Goal: Task Accomplishment & Management: Use online tool/utility

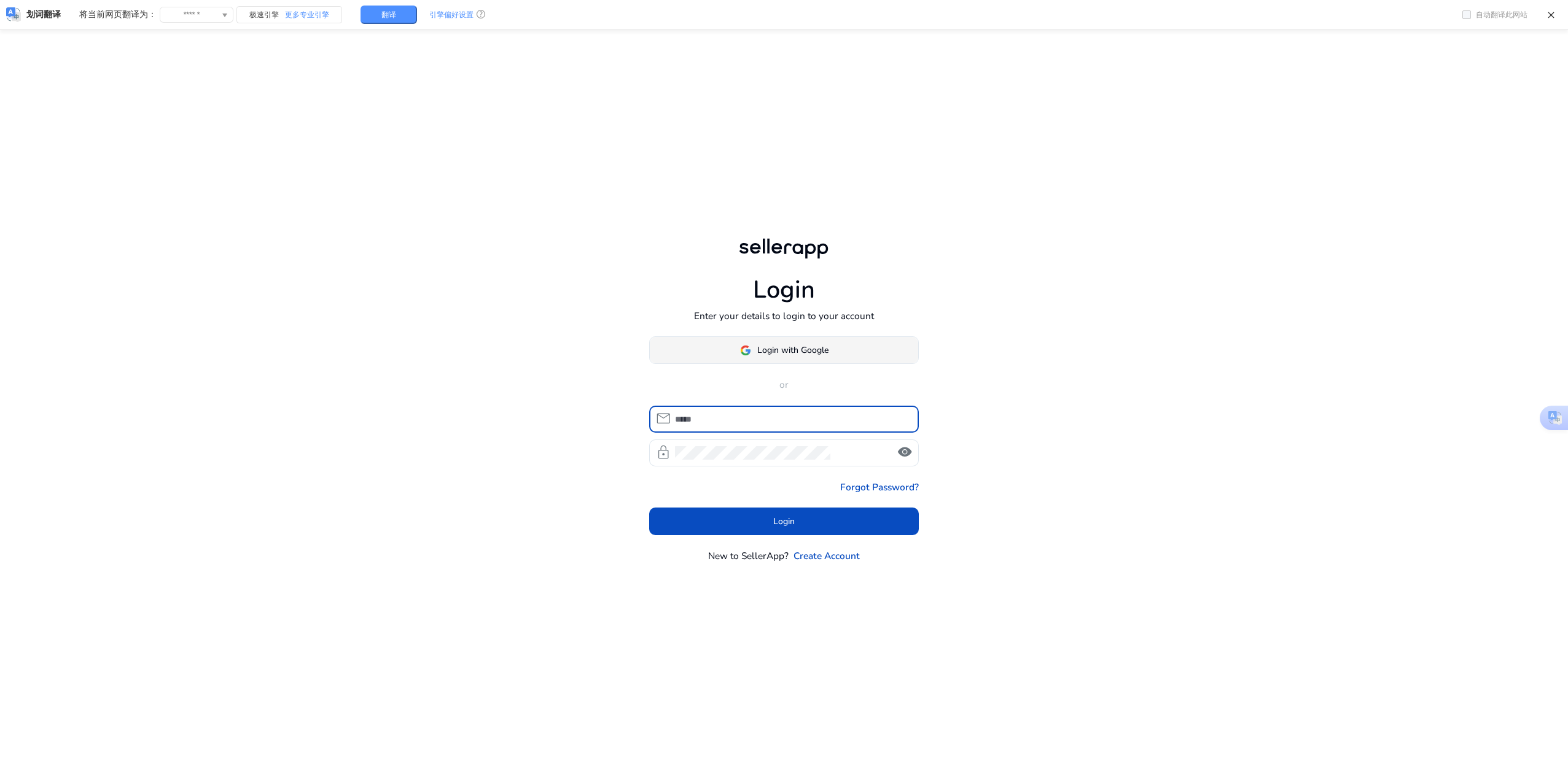
click at [832, 345] on span at bounding box center [784, 350] width 269 height 29
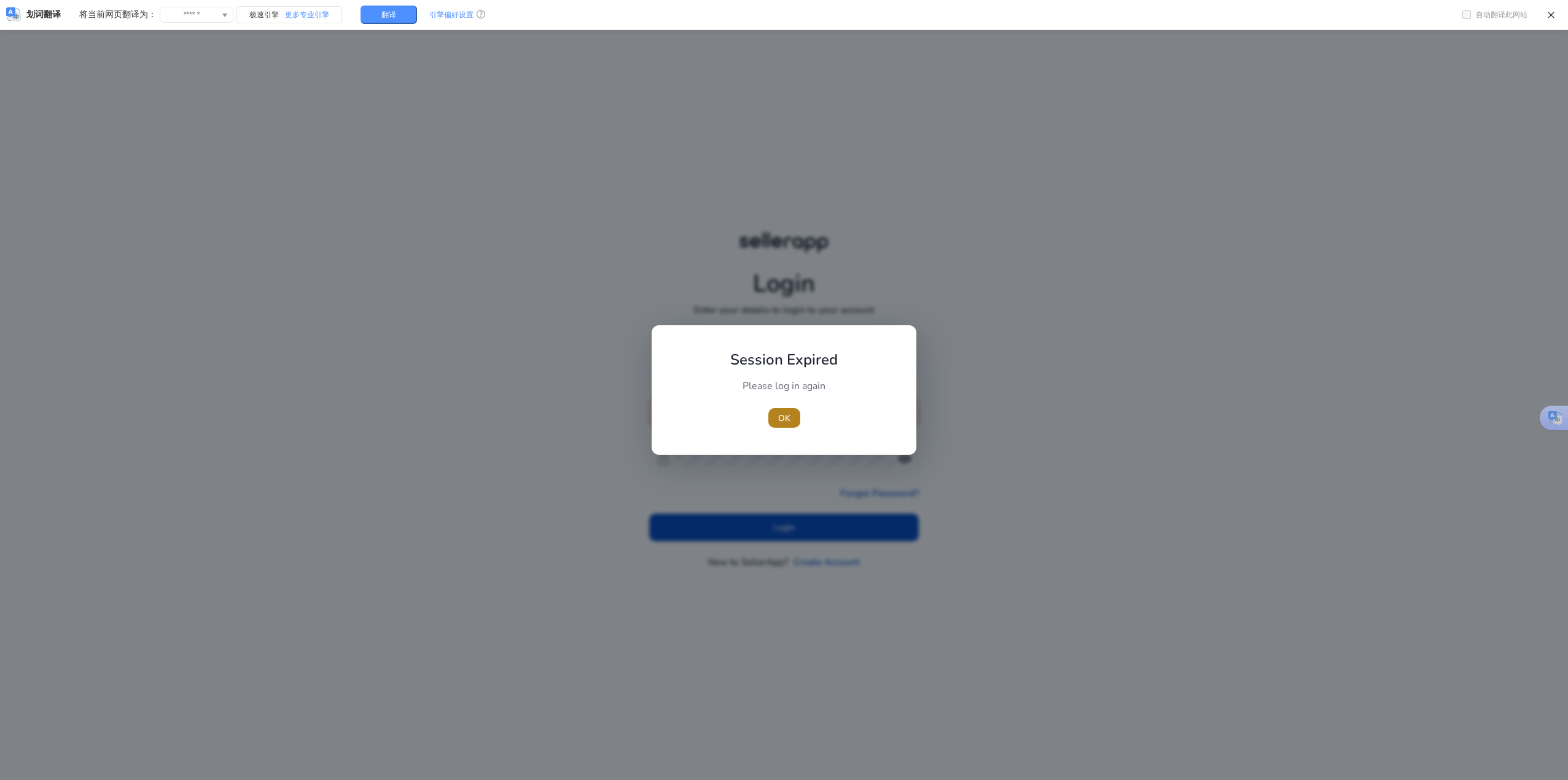
click at [786, 417] on span "OK" at bounding box center [785, 418] width 12 height 13
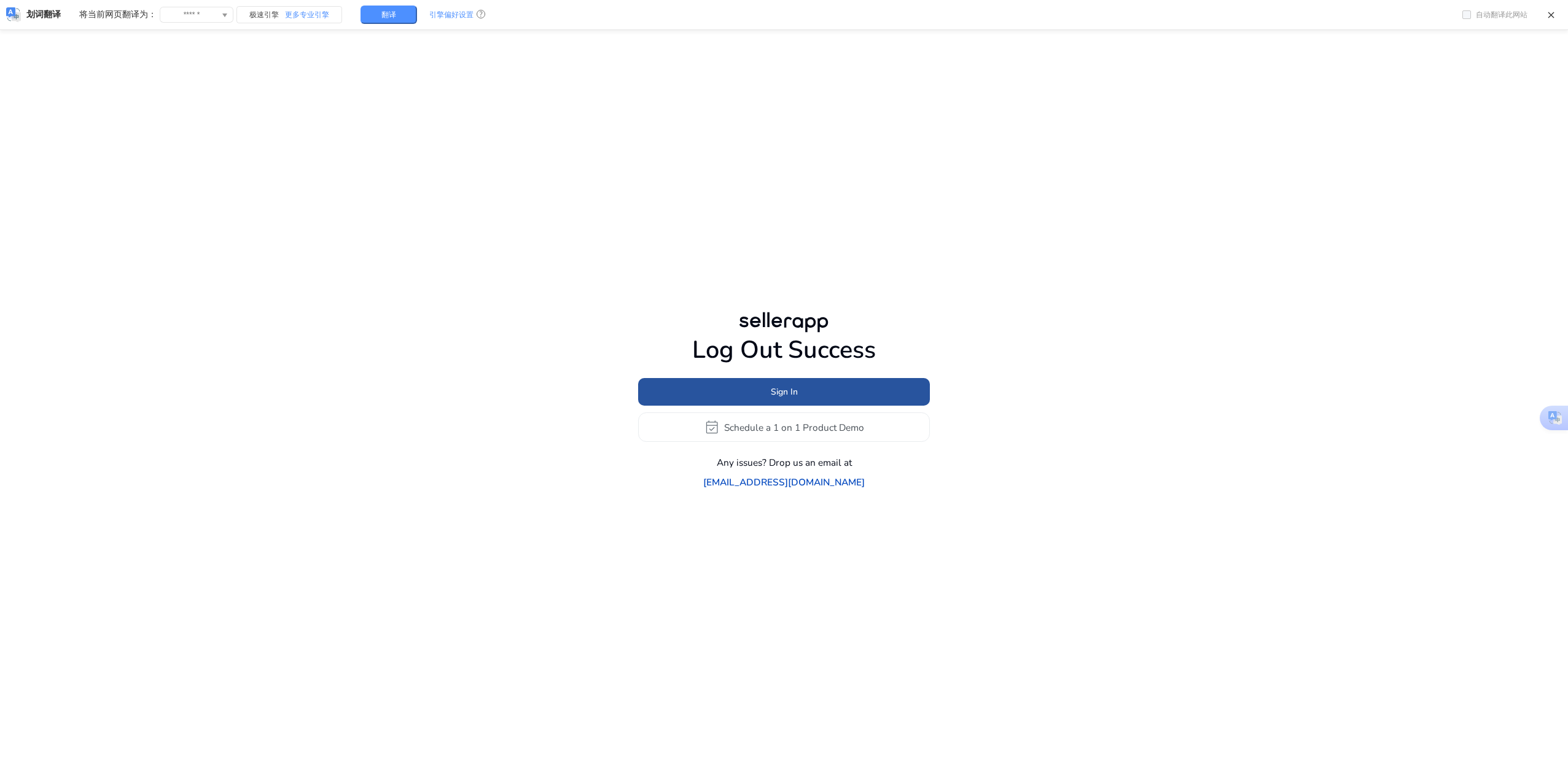
click at [890, 404] on span at bounding box center [784, 392] width 292 height 29
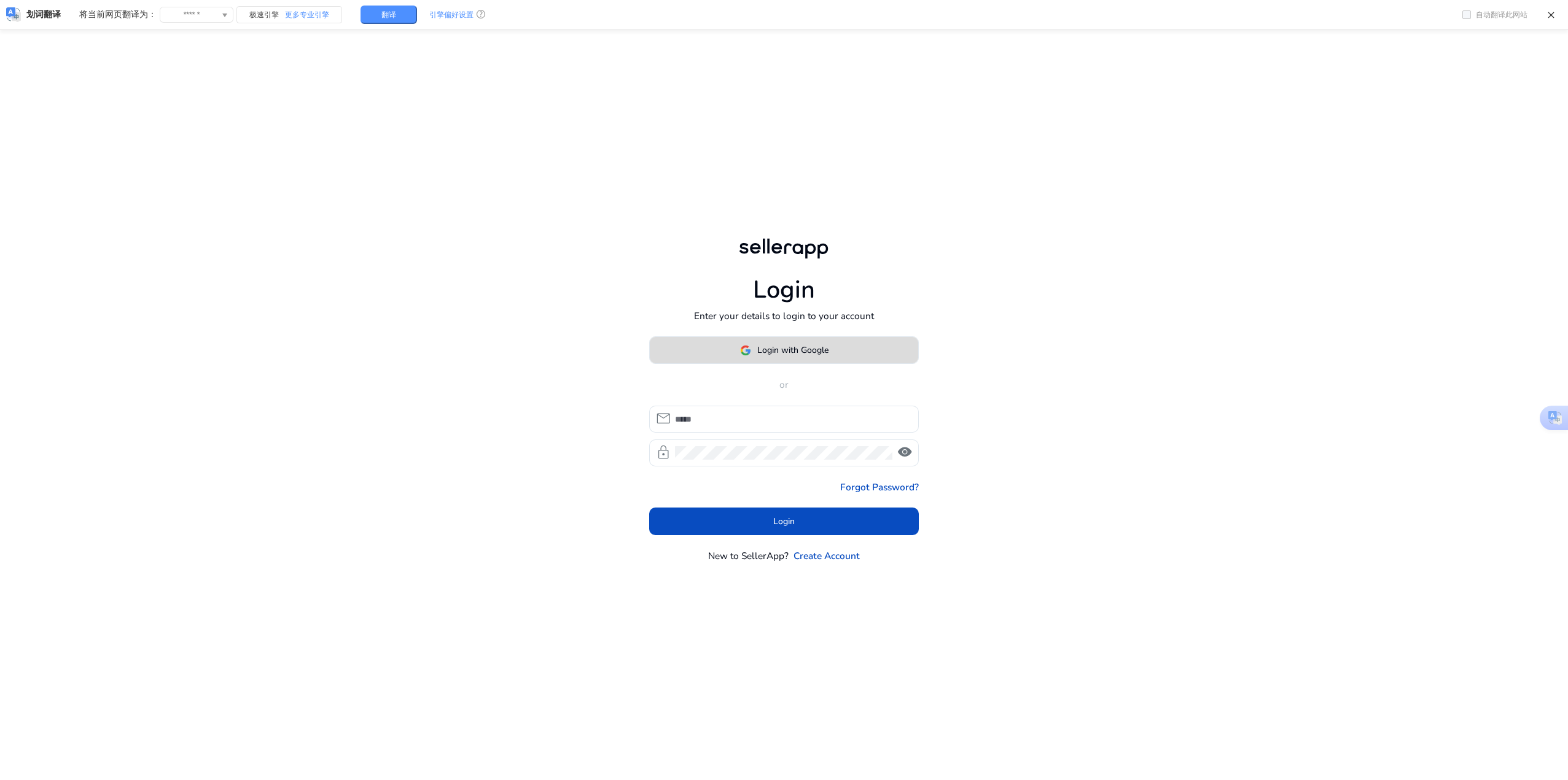
click at [860, 346] on span at bounding box center [784, 350] width 269 height 29
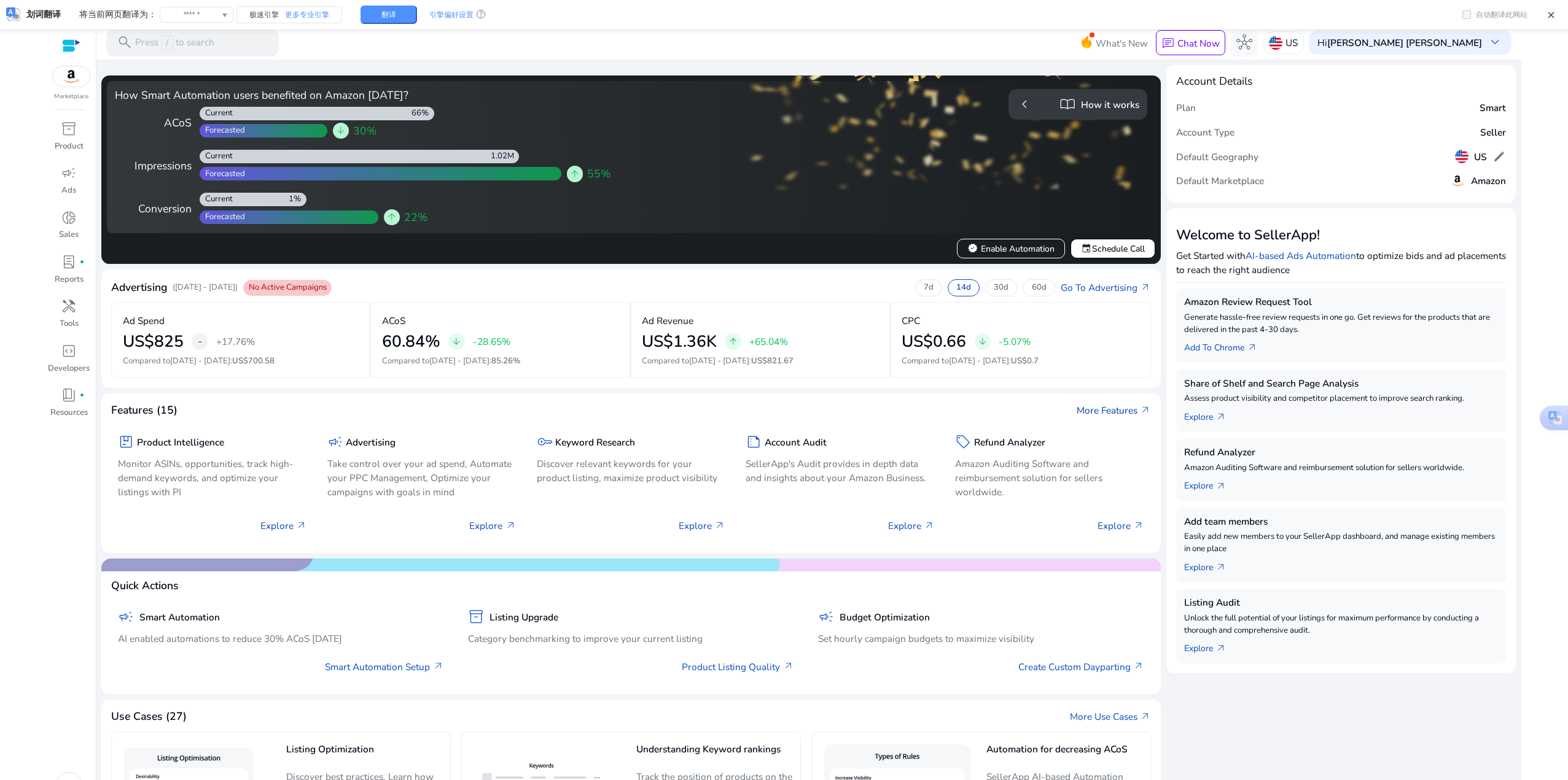
click at [1111, 410] on link "More Features arrow_outward" at bounding box center [1114, 410] width 75 height 14
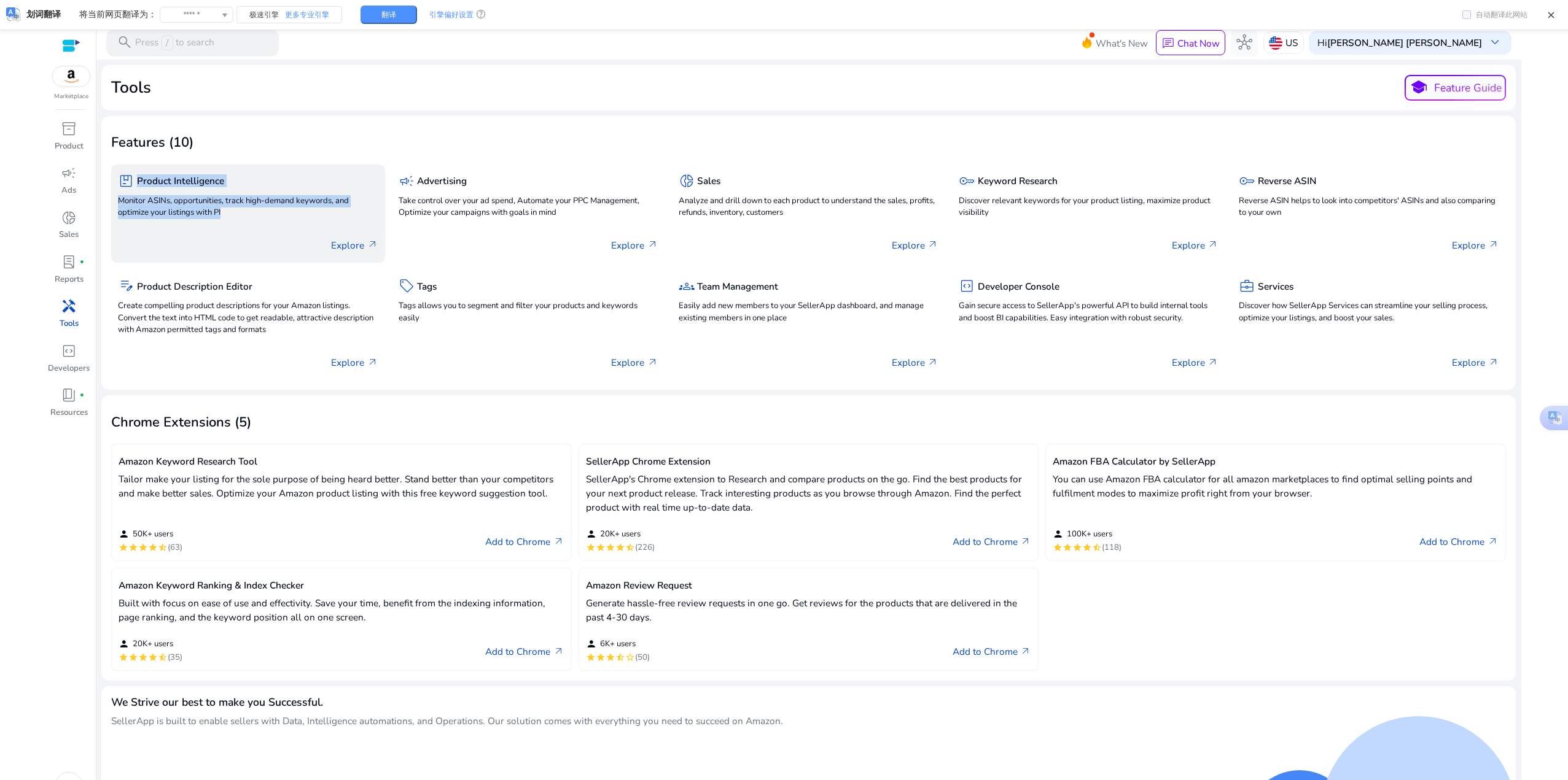
drag, startPoint x: 243, startPoint y: 219, endPoint x: 136, endPoint y: 179, distance: 114.2
click at [136, 179] on div "package Product Intelligence Monitor ASINs, opportunities, track high-demand ke…" at bounding box center [248, 197] width 260 height 52
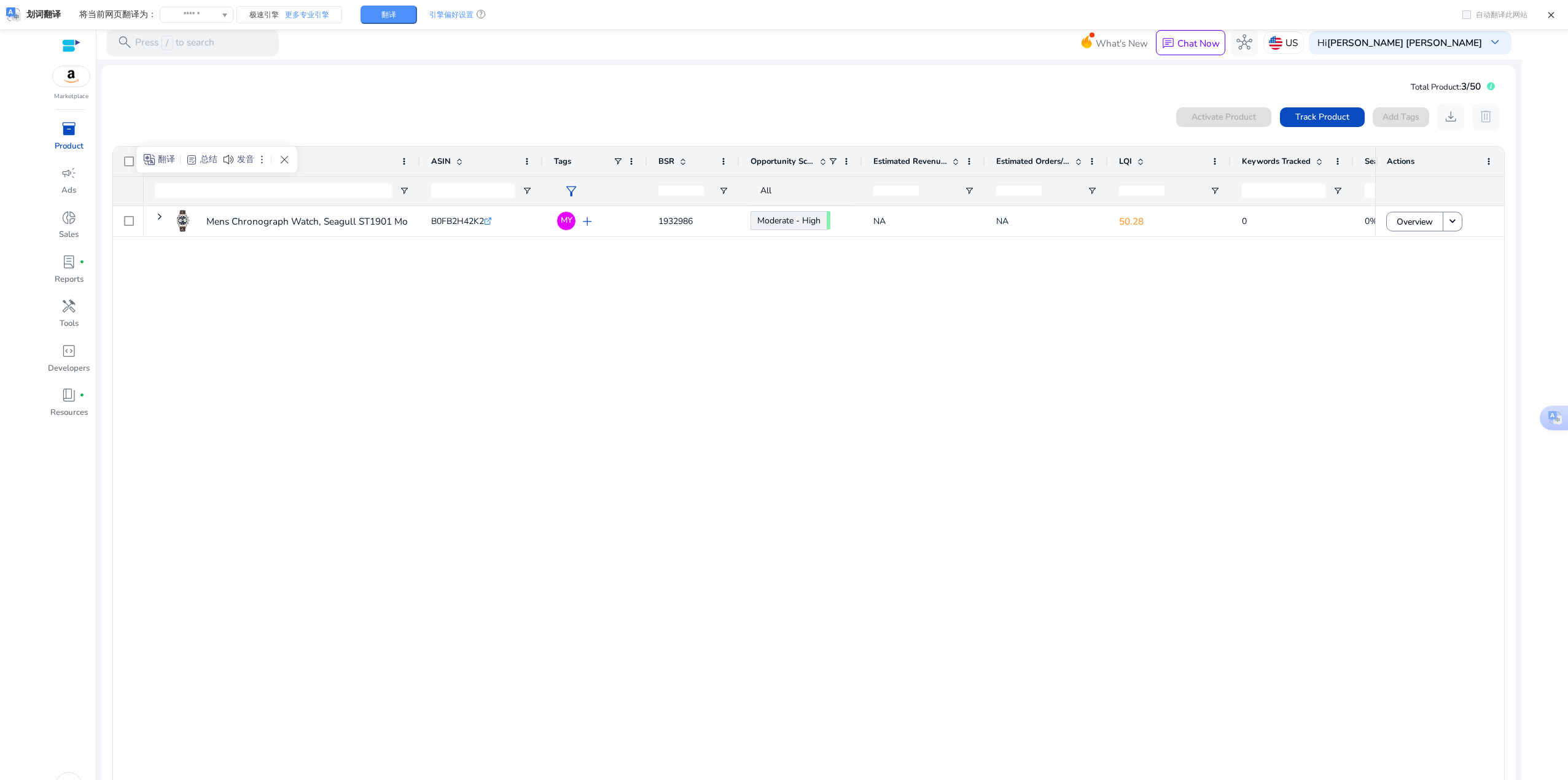
click at [585, 76] on mat-card "Total Product: 3/50 0 products selected Activate Product Track Product Add Tags…" at bounding box center [808, 451] width 1414 height 774
click at [446, 422] on div "Mens Chronograph Watch, Seagull ST1901 Movement Mechanical Watch,... B0FB2H42K2…" at bounding box center [759, 497] width 1231 height 581
click at [1412, 242] on span "Product Keyword" at bounding box center [1408, 246] width 75 height 13
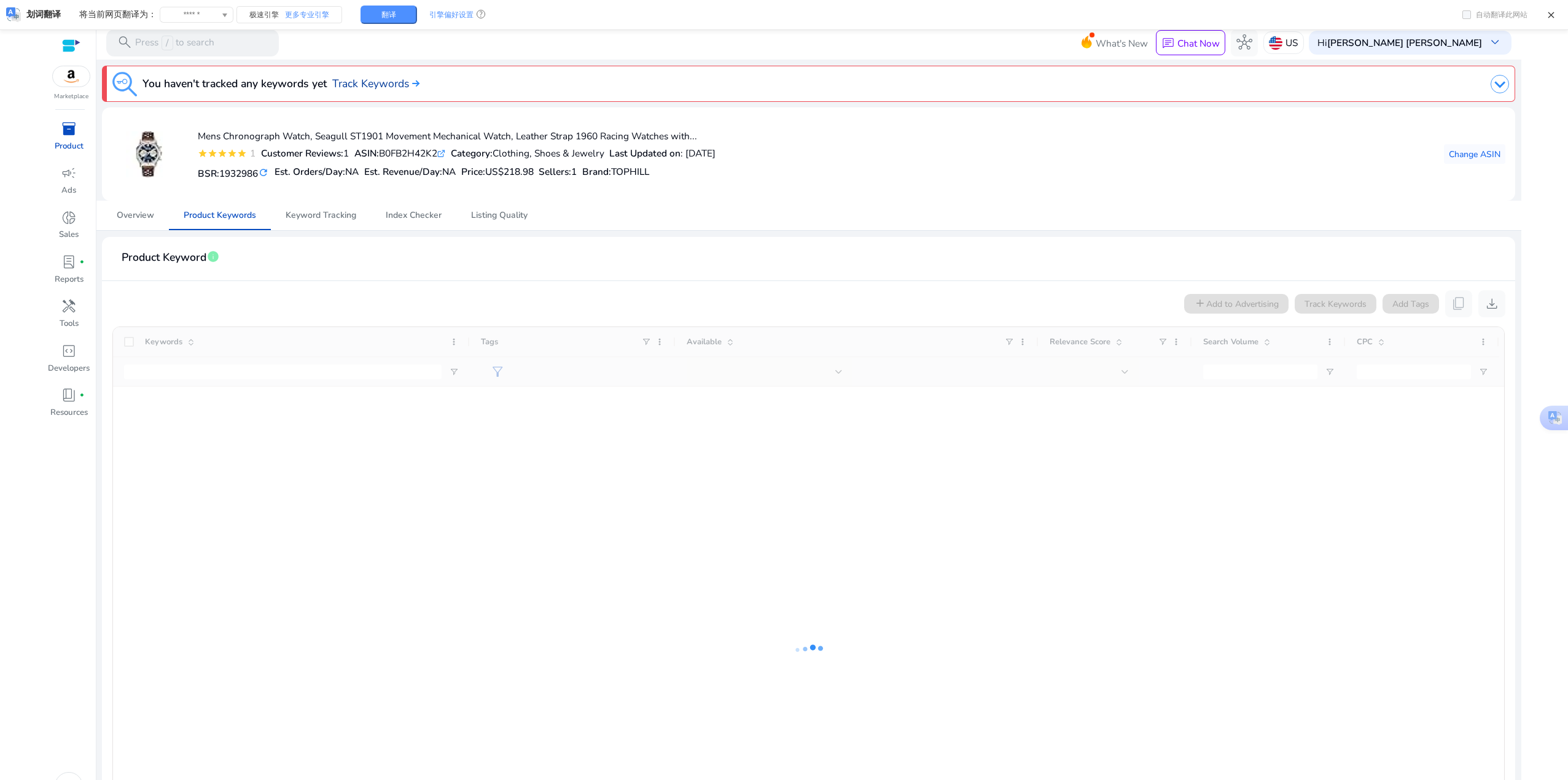
click at [385, 84] on link "Track Keywords" at bounding box center [376, 84] width 87 height 16
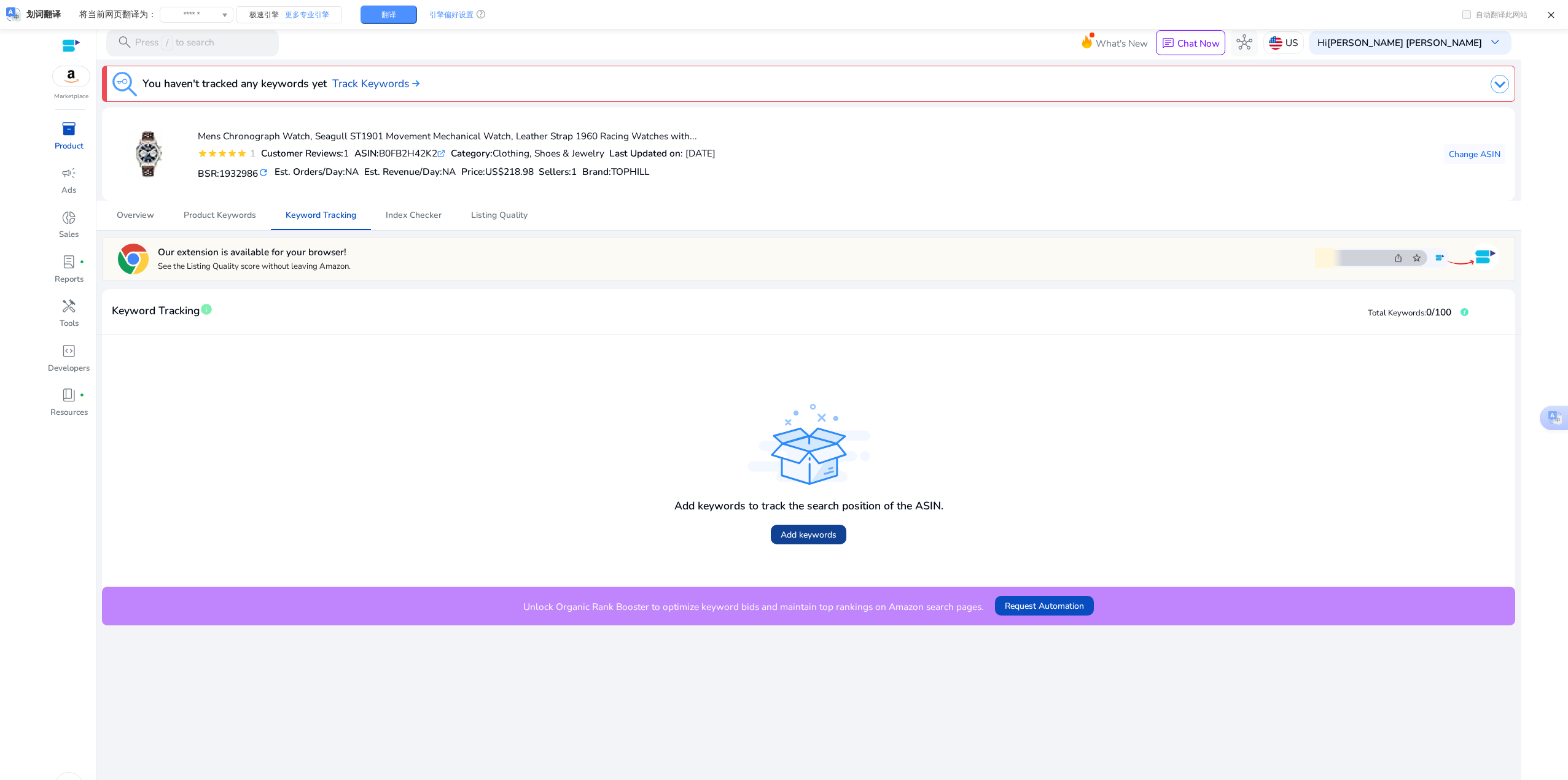
click at [827, 537] on span "Add keywords" at bounding box center [808, 535] width 56 height 13
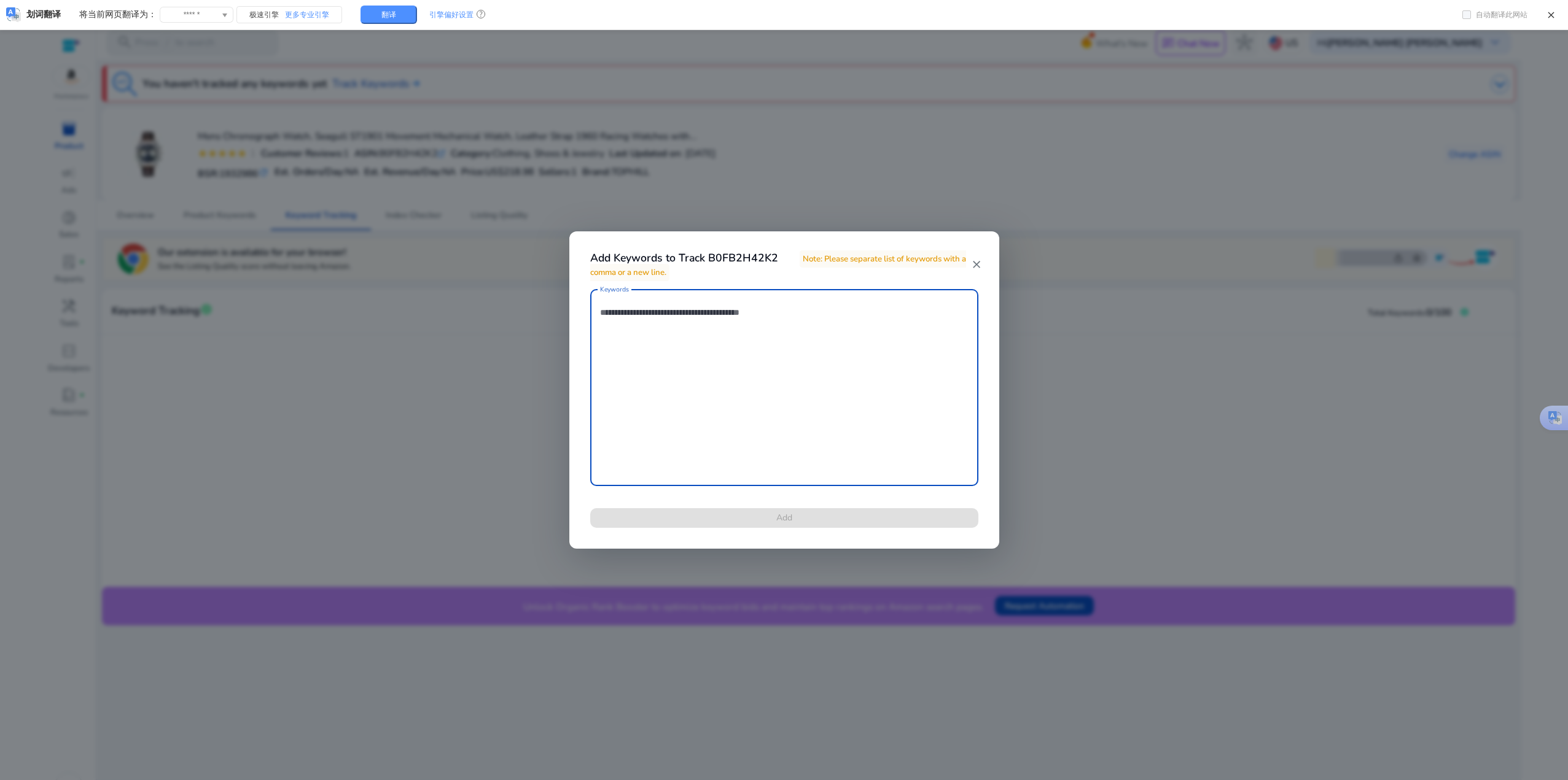
click at [975, 262] on mat-icon "close" at bounding box center [977, 265] width 11 height 12
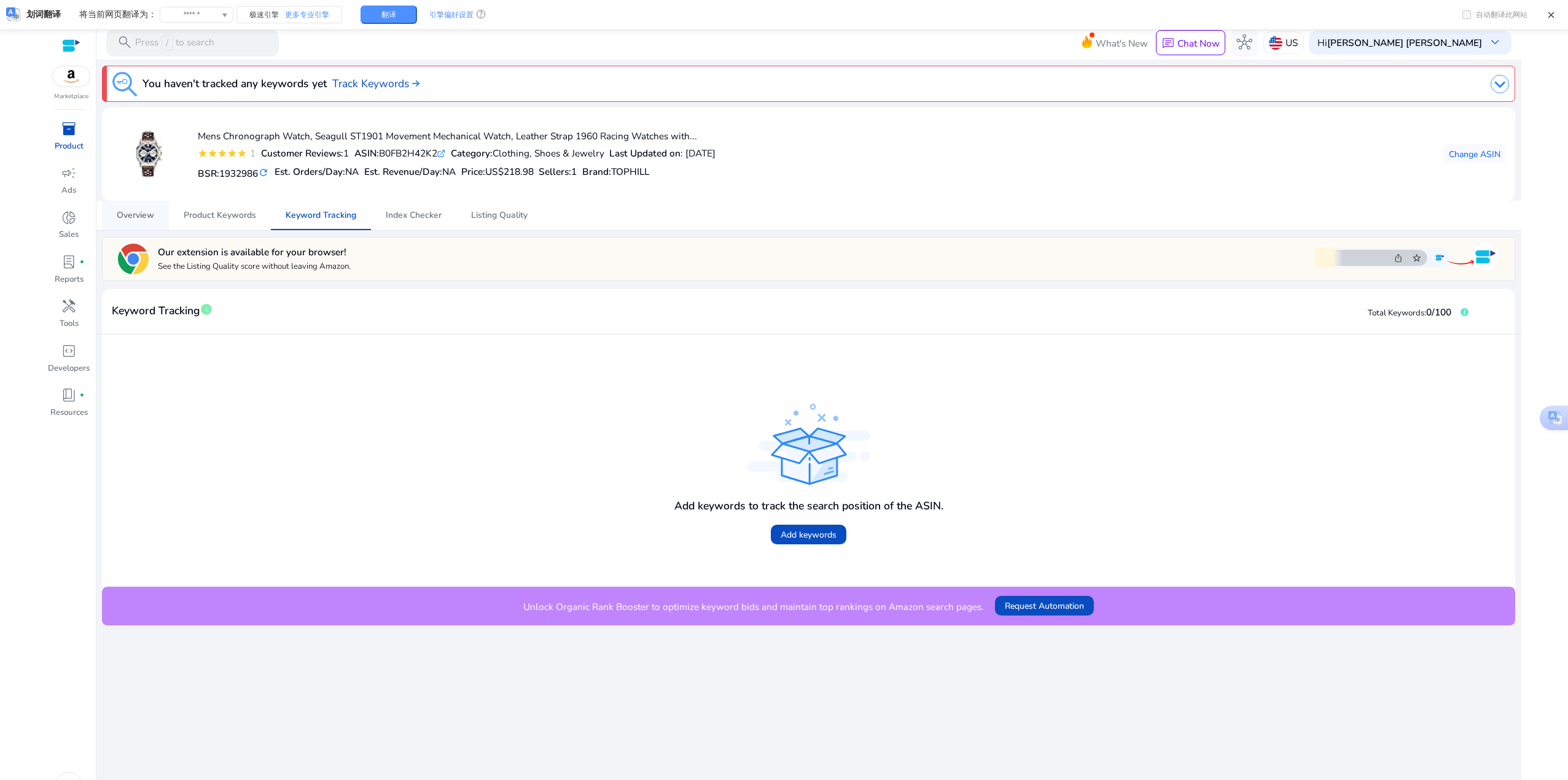
click at [135, 219] on span "Overview" at bounding box center [135, 216] width 37 height 9
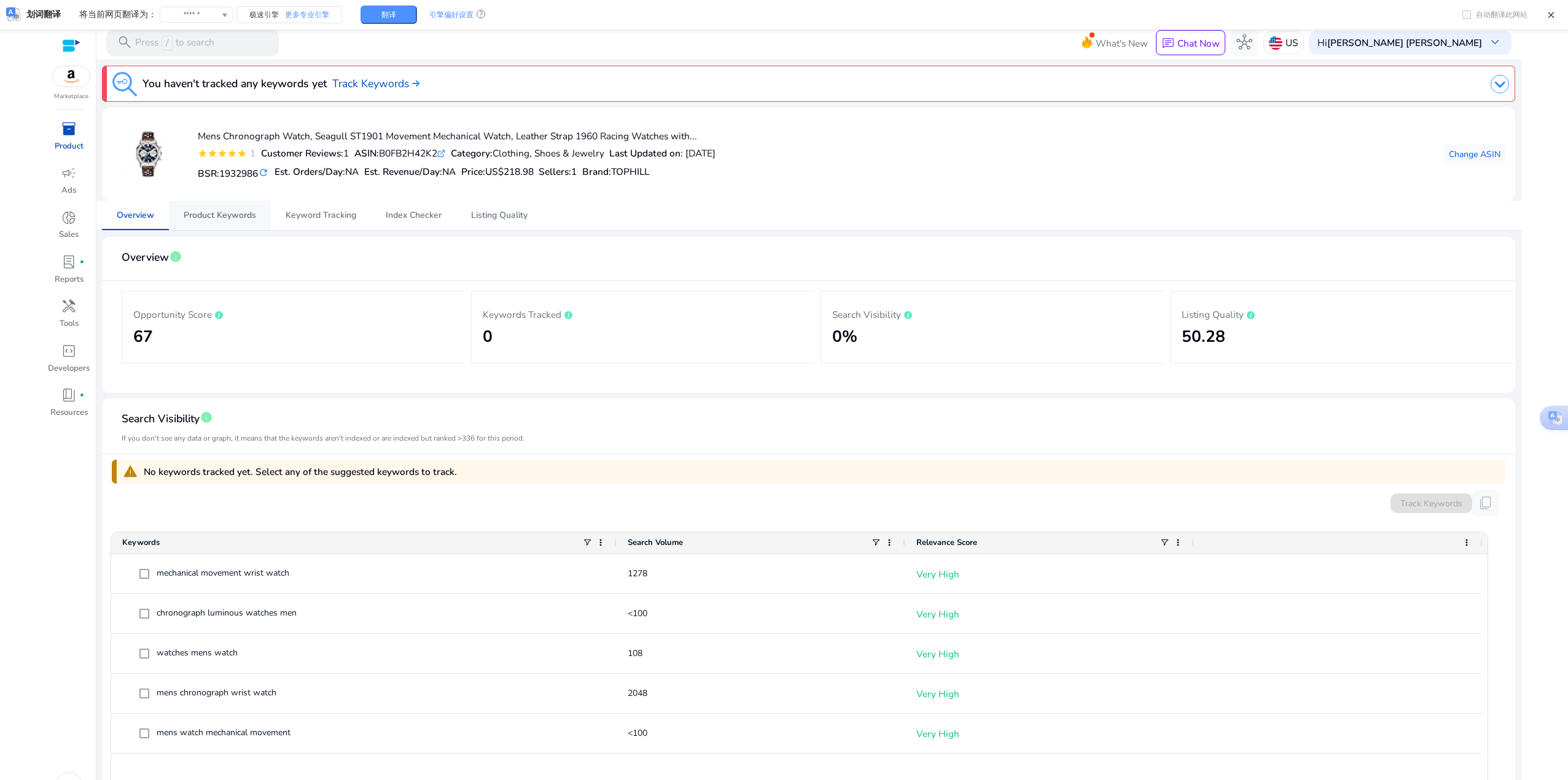
click at [224, 224] on span "Product Keywords" at bounding box center [220, 215] width 73 height 29
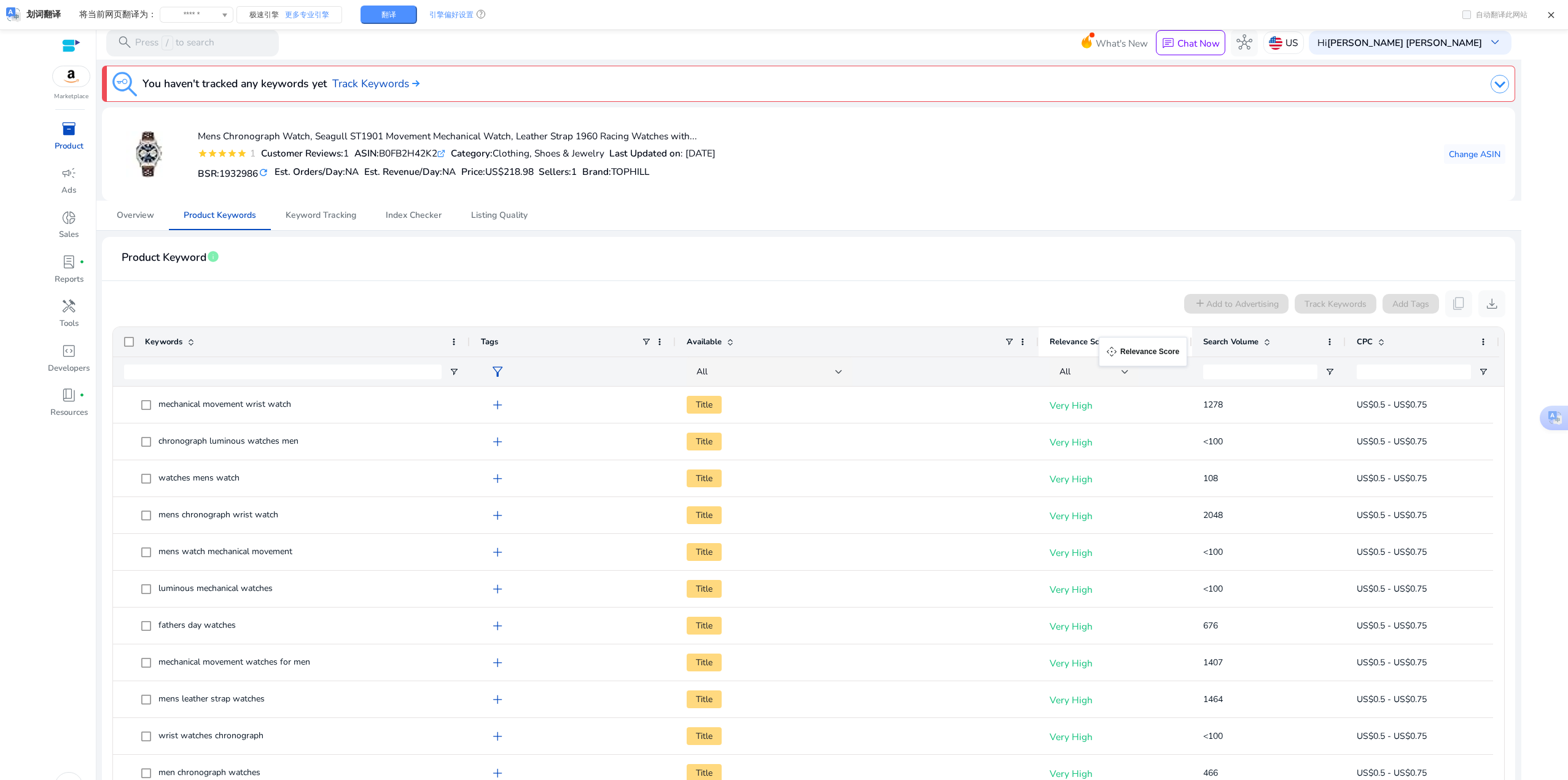
drag, startPoint x: 1046, startPoint y: 345, endPoint x: 1105, endPoint y: 345, distance: 59.0
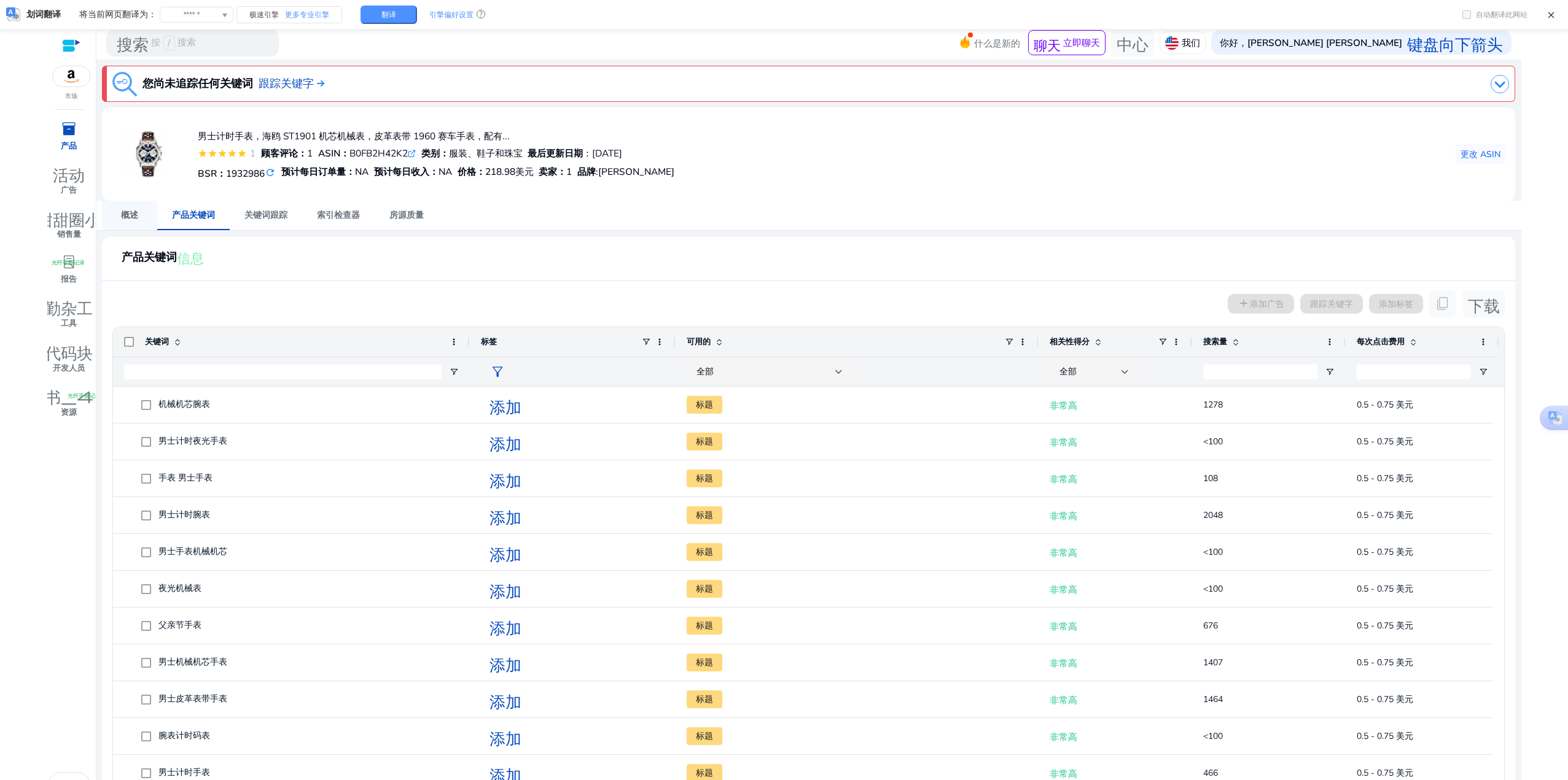
click at [132, 215] on font "概述" at bounding box center [129, 215] width 17 height 12
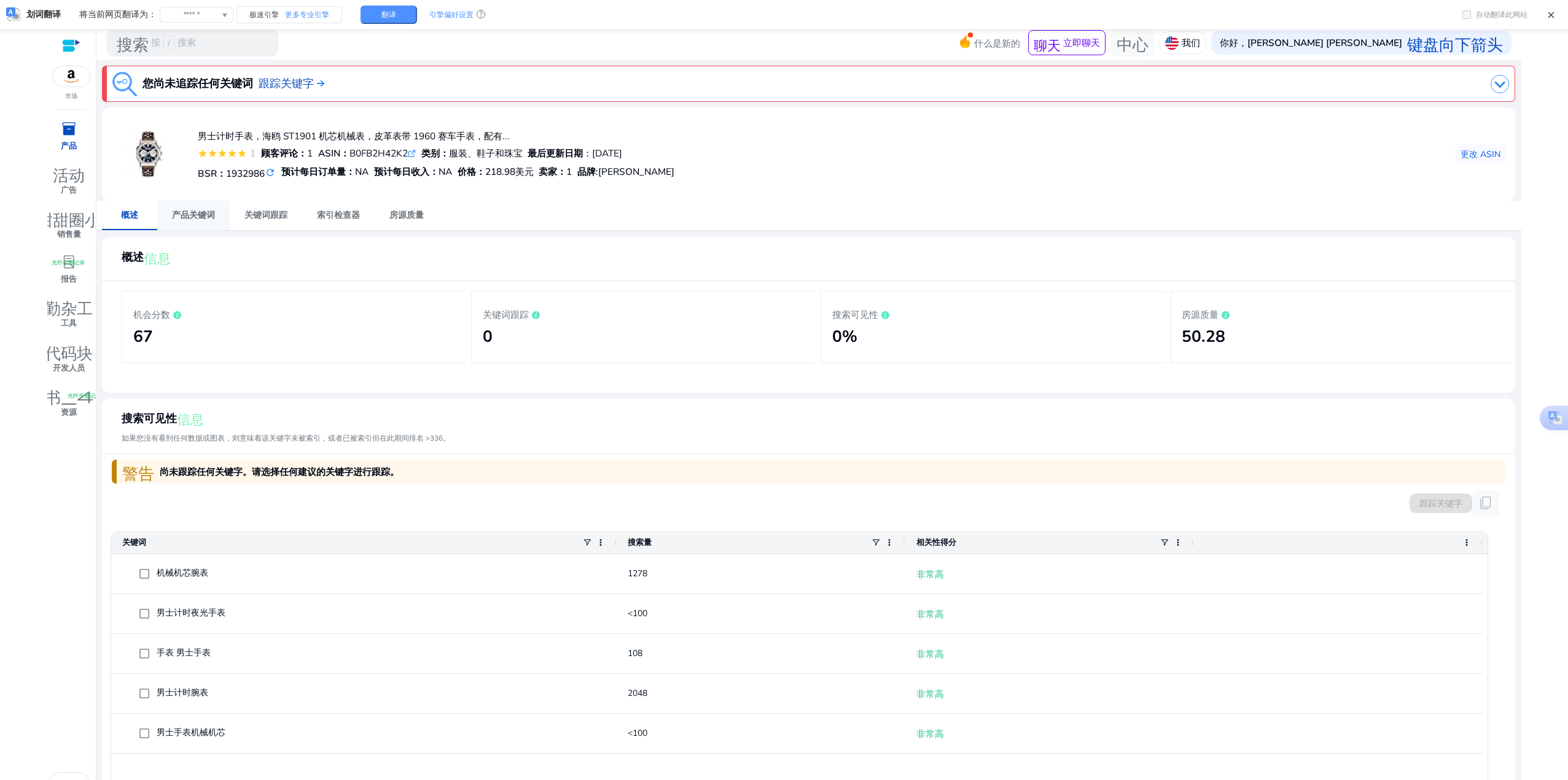
click at [204, 218] on font "产品关键词" at bounding box center [194, 215] width 43 height 12
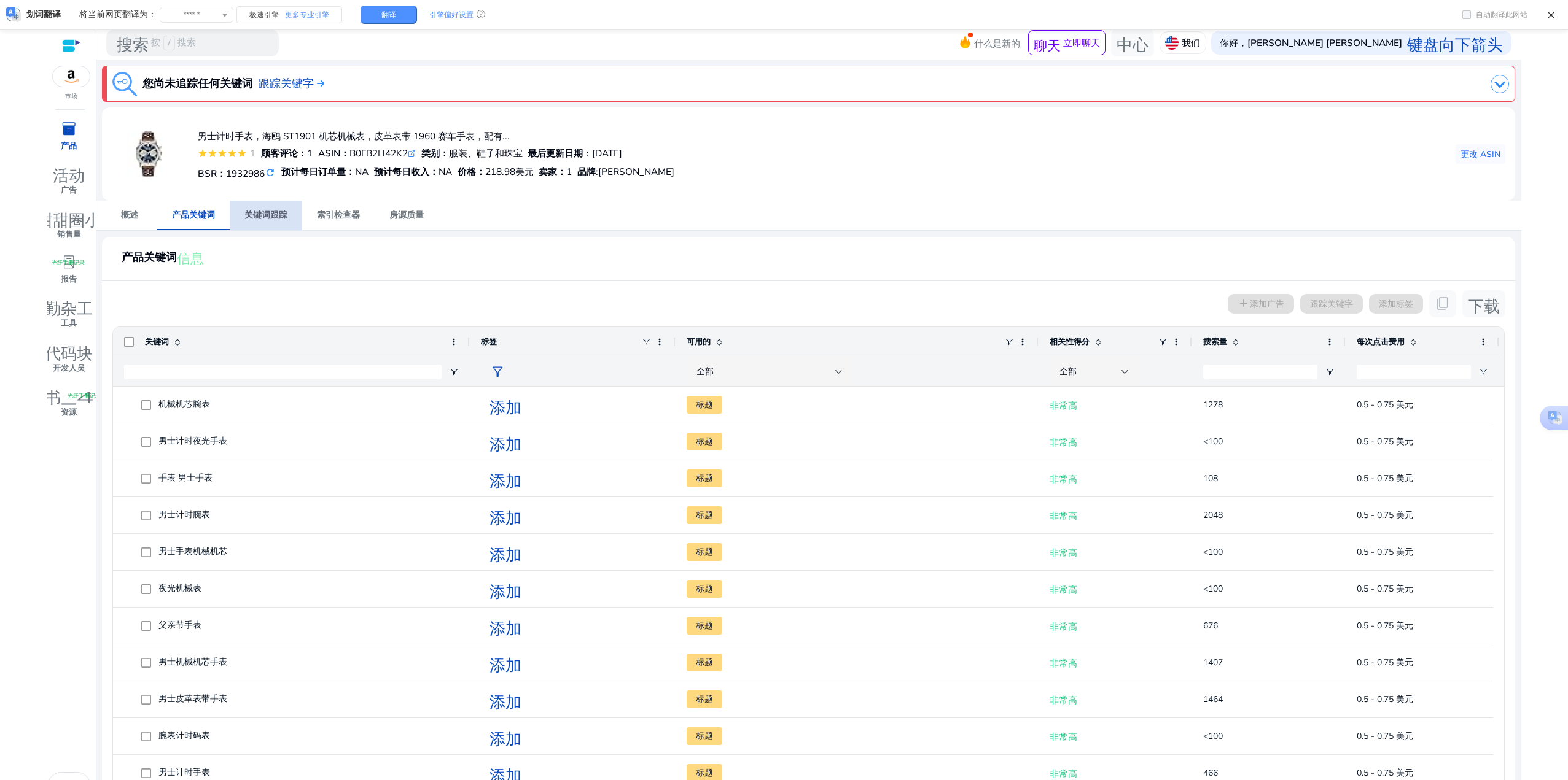
click at [286, 207] on span "关键词跟踪" at bounding box center [266, 215] width 43 height 29
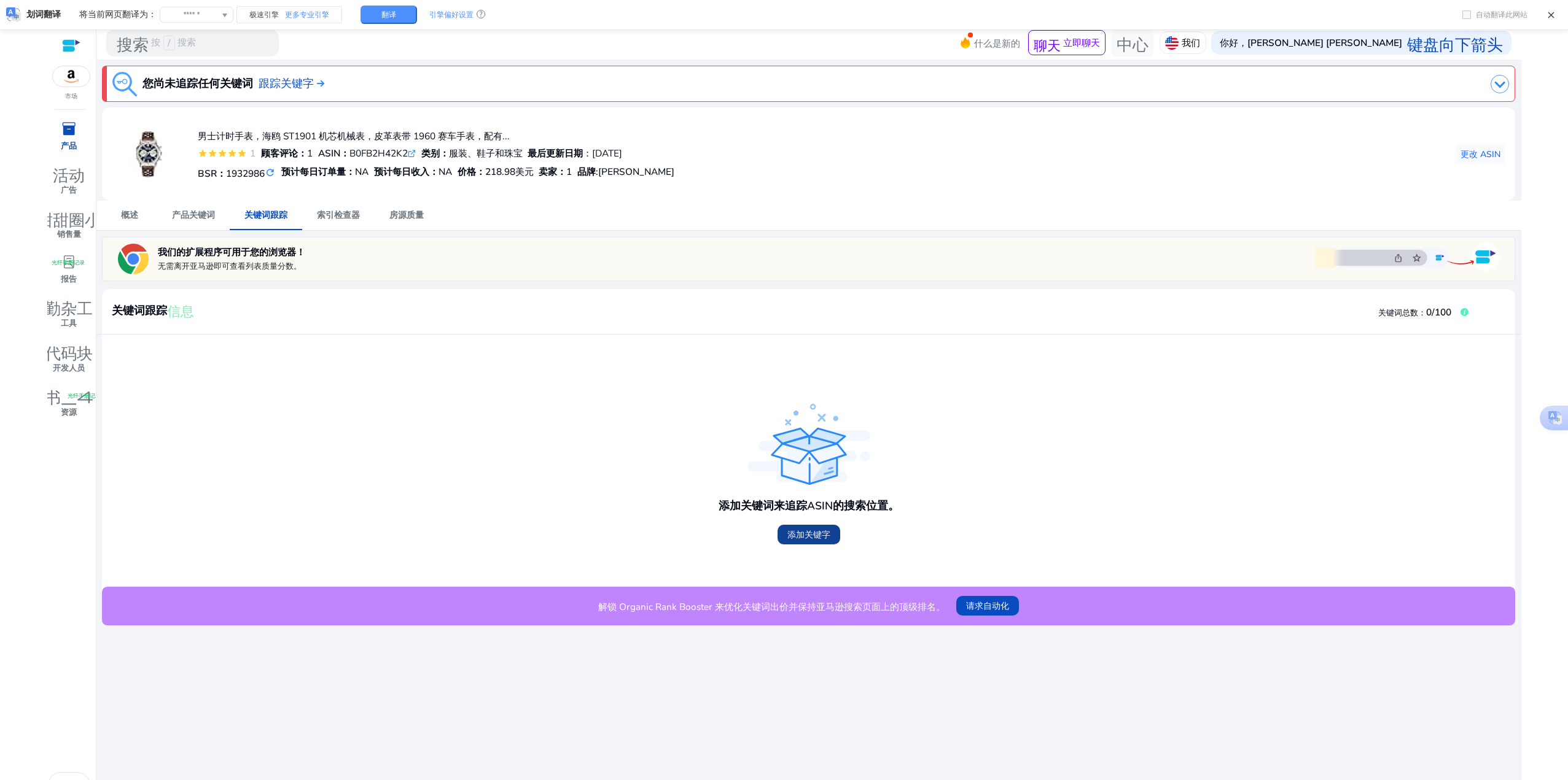
click at [804, 537] on font "添加关键字" at bounding box center [809, 535] width 43 height 12
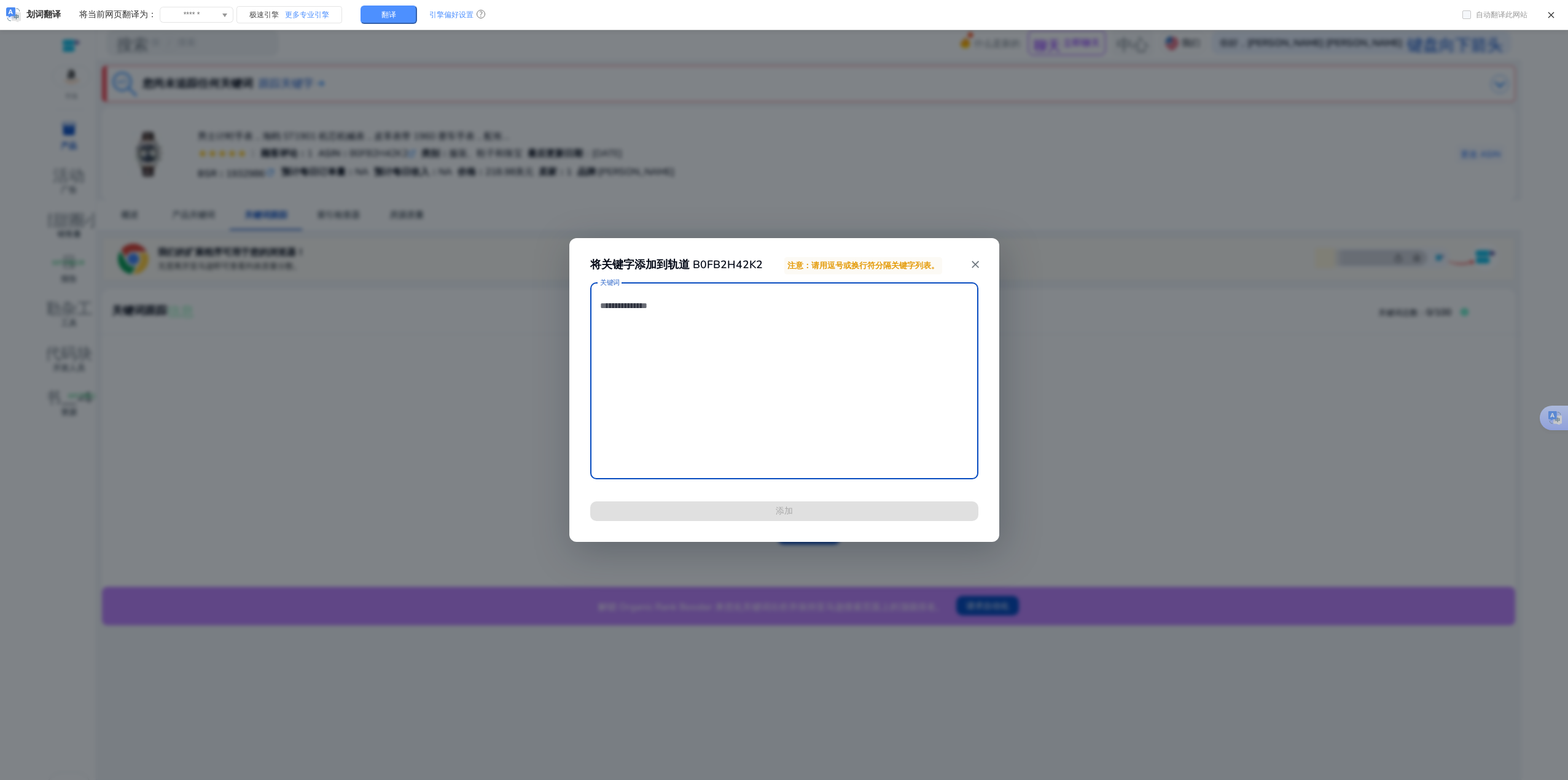
click at [825, 394] on textarea "关键词" at bounding box center [784, 381] width 369 height 185
click at [975, 261] on mat-icon "close" at bounding box center [976, 265] width 12 height 12
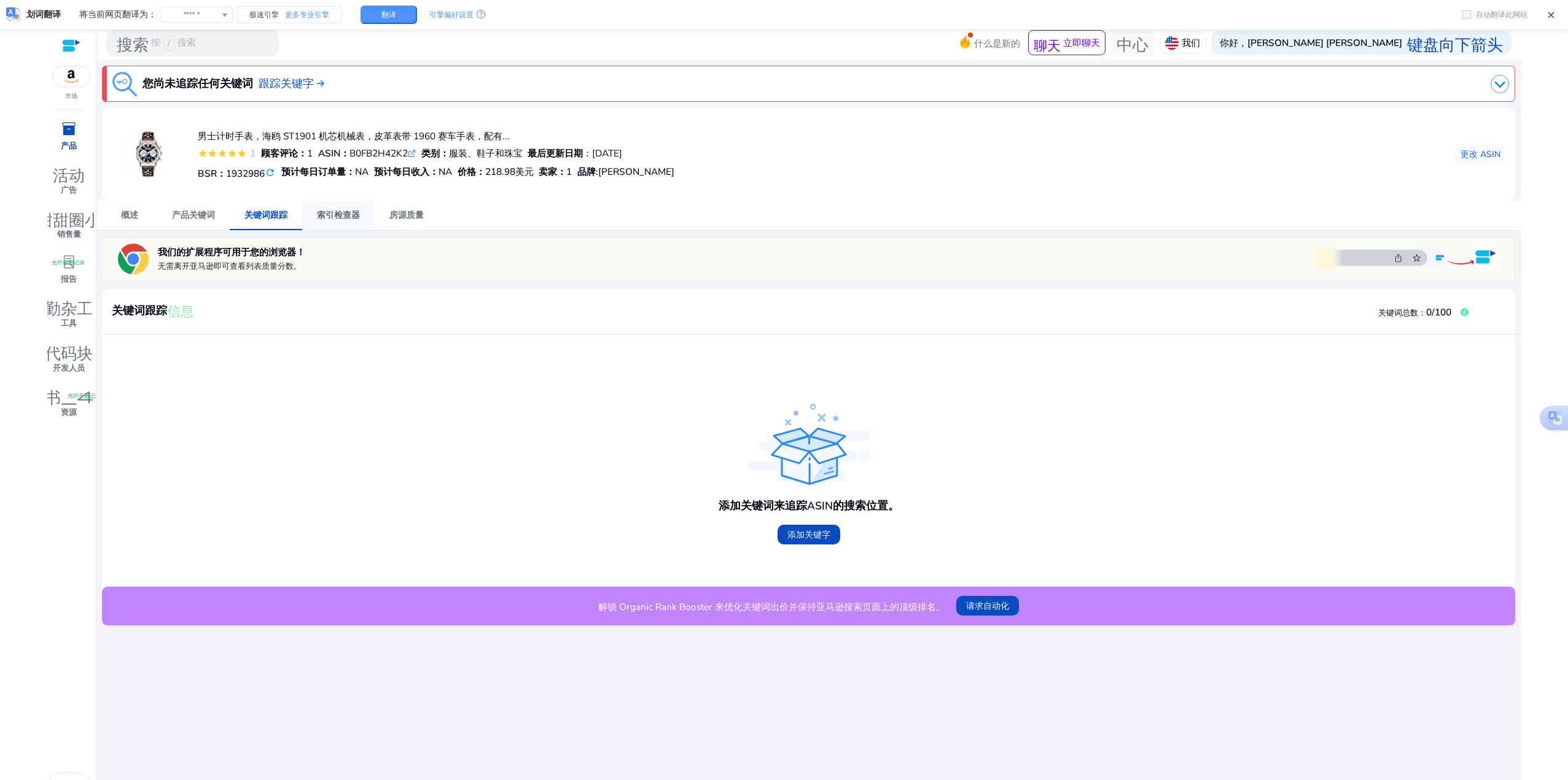
click at [356, 216] on font "索引检查器" at bounding box center [339, 215] width 43 height 12
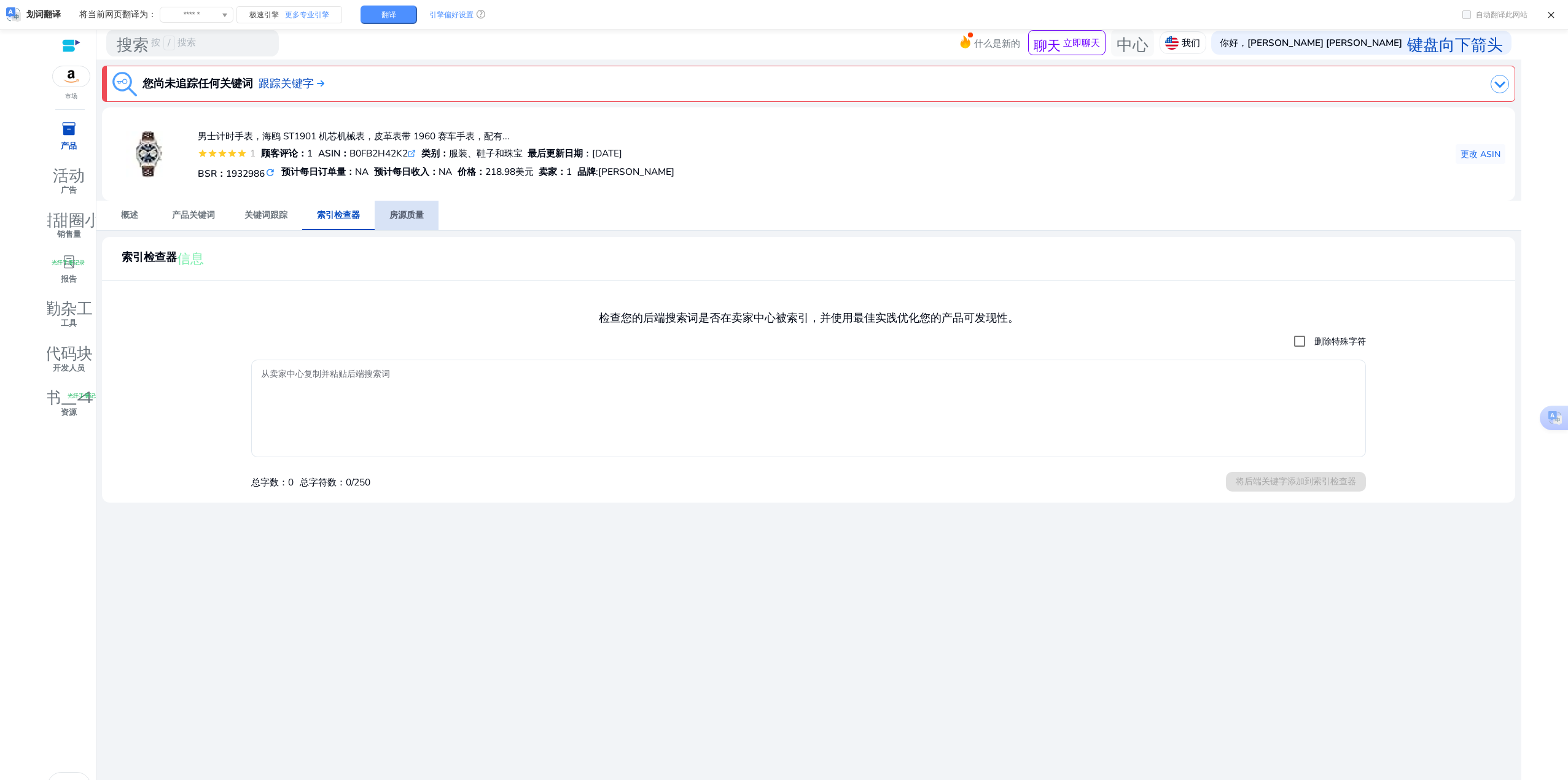
click at [411, 211] on font "房源质量" at bounding box center [406, 215] width 35 height 12
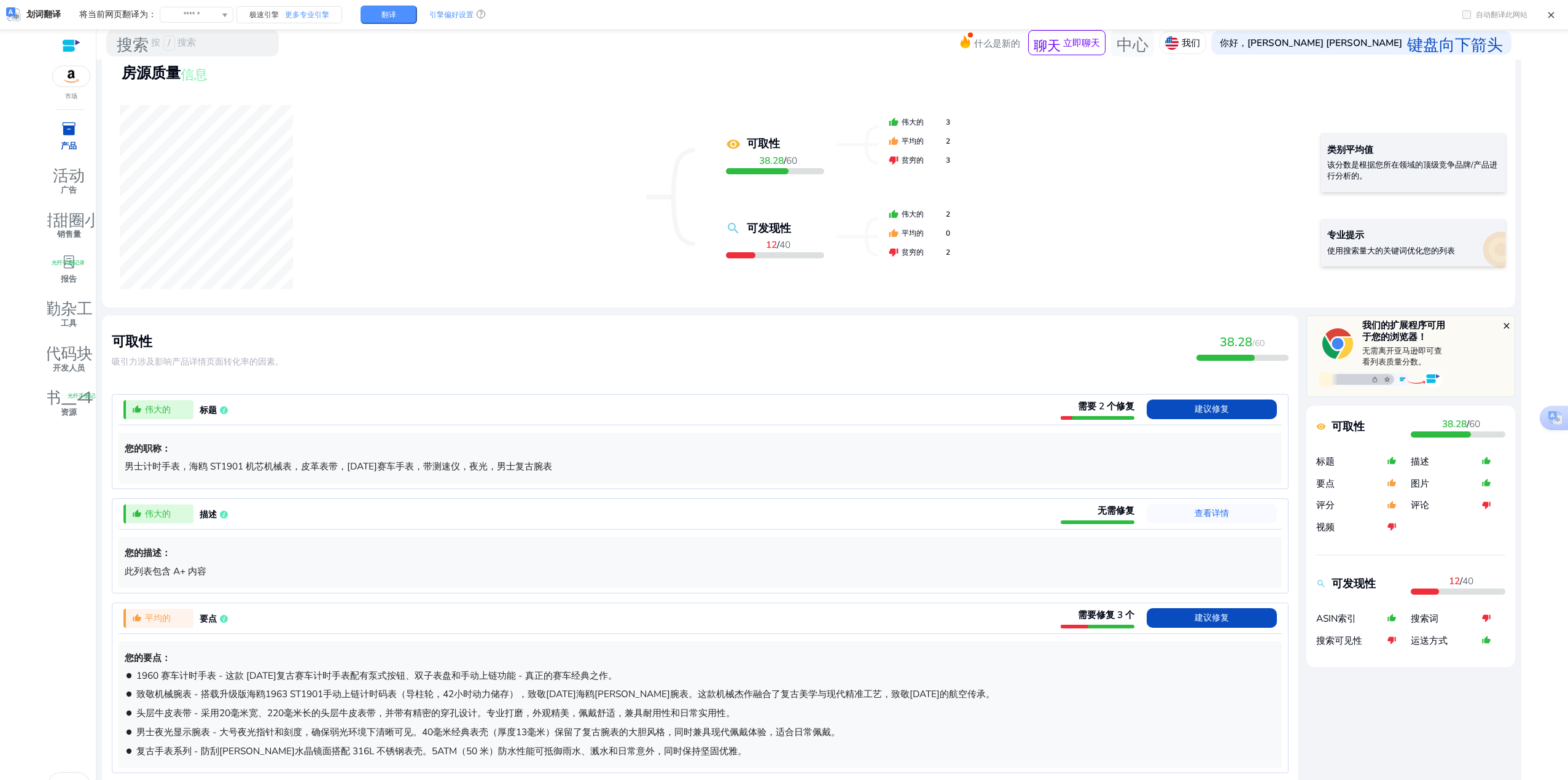
scroll to position [245, 0]
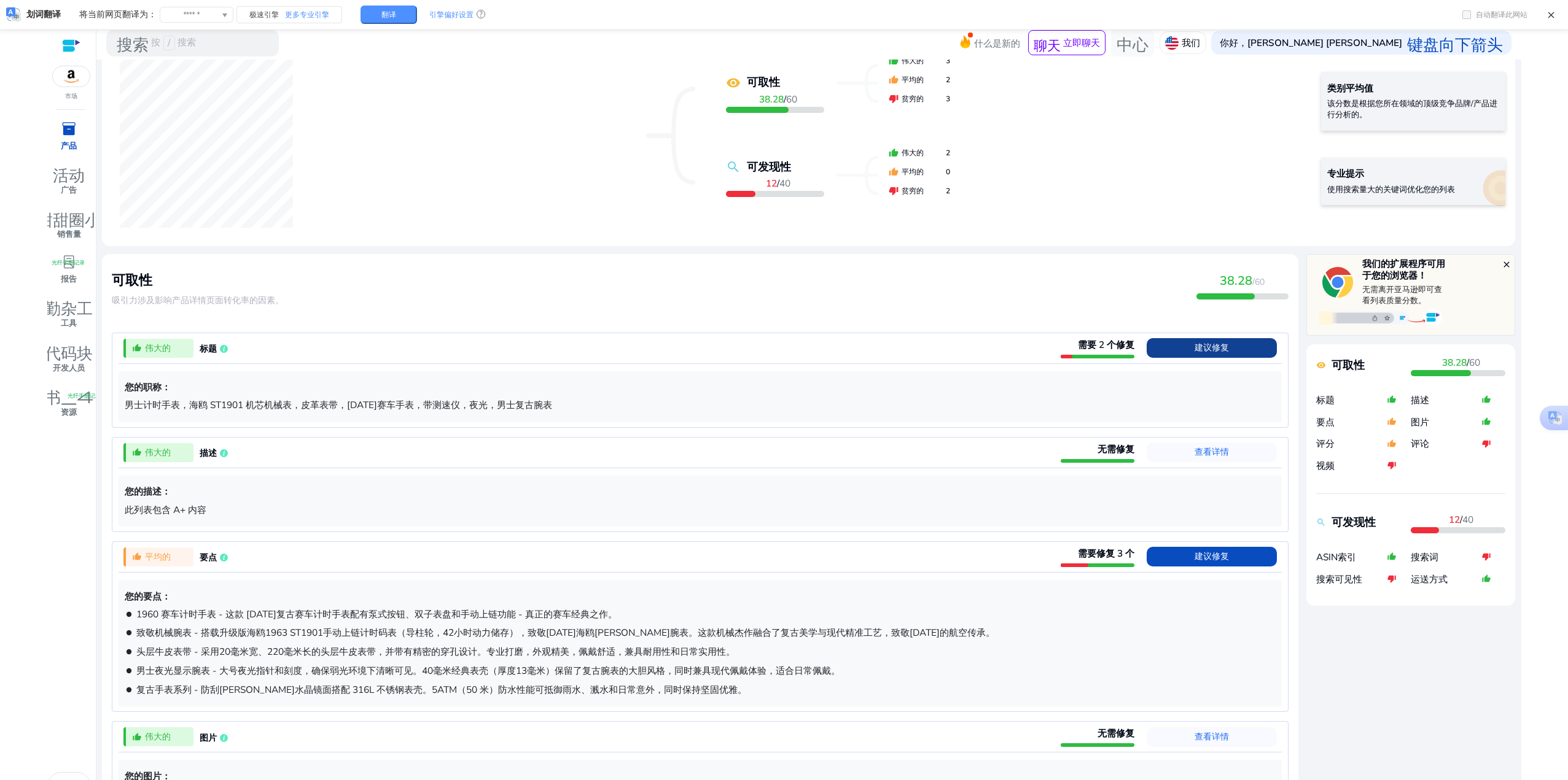
click at [1210, 343] on font "建议修复" at bounding box center [1212, 347] width 35 height 12
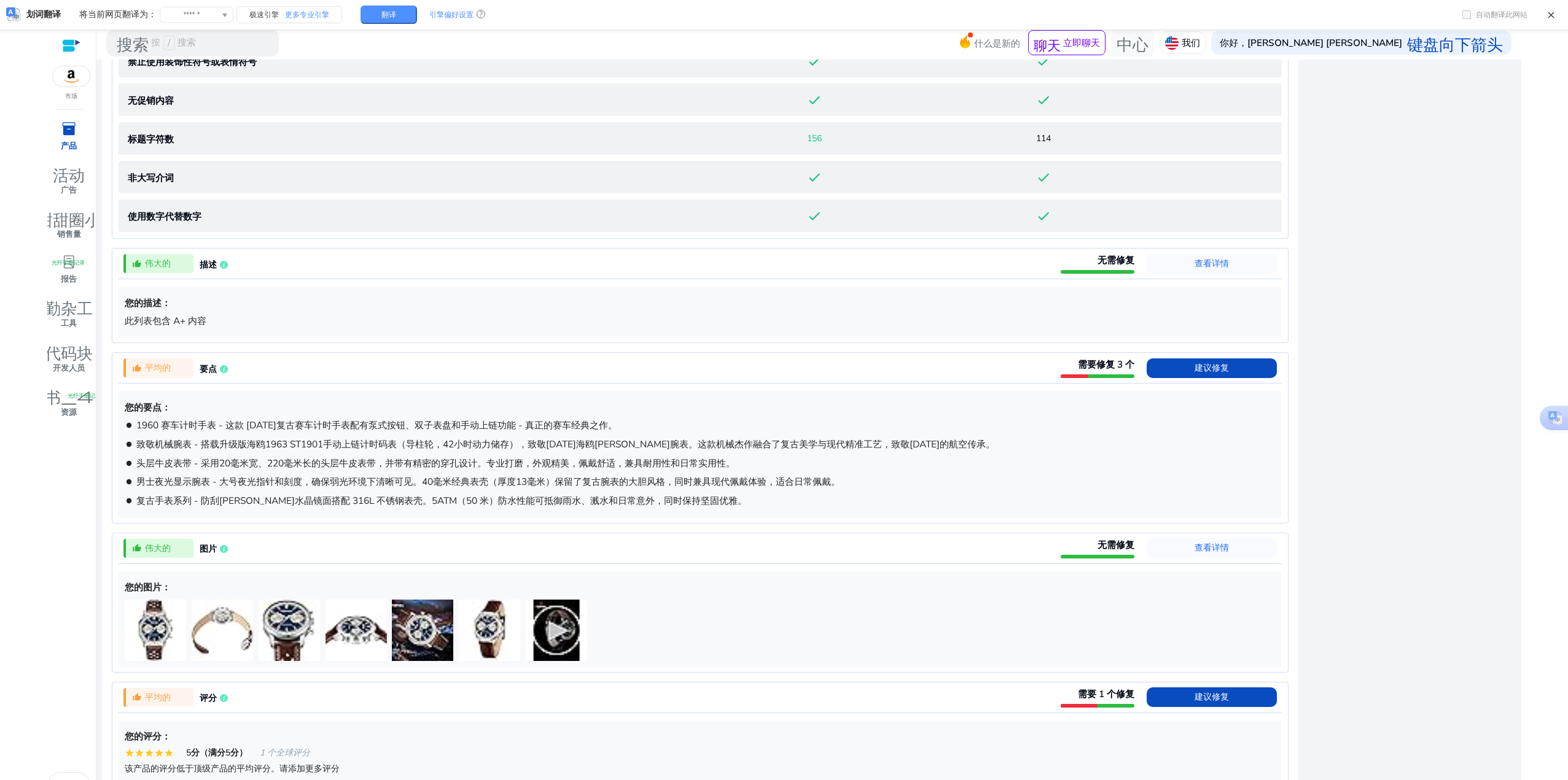
scroll to position [983, 0]
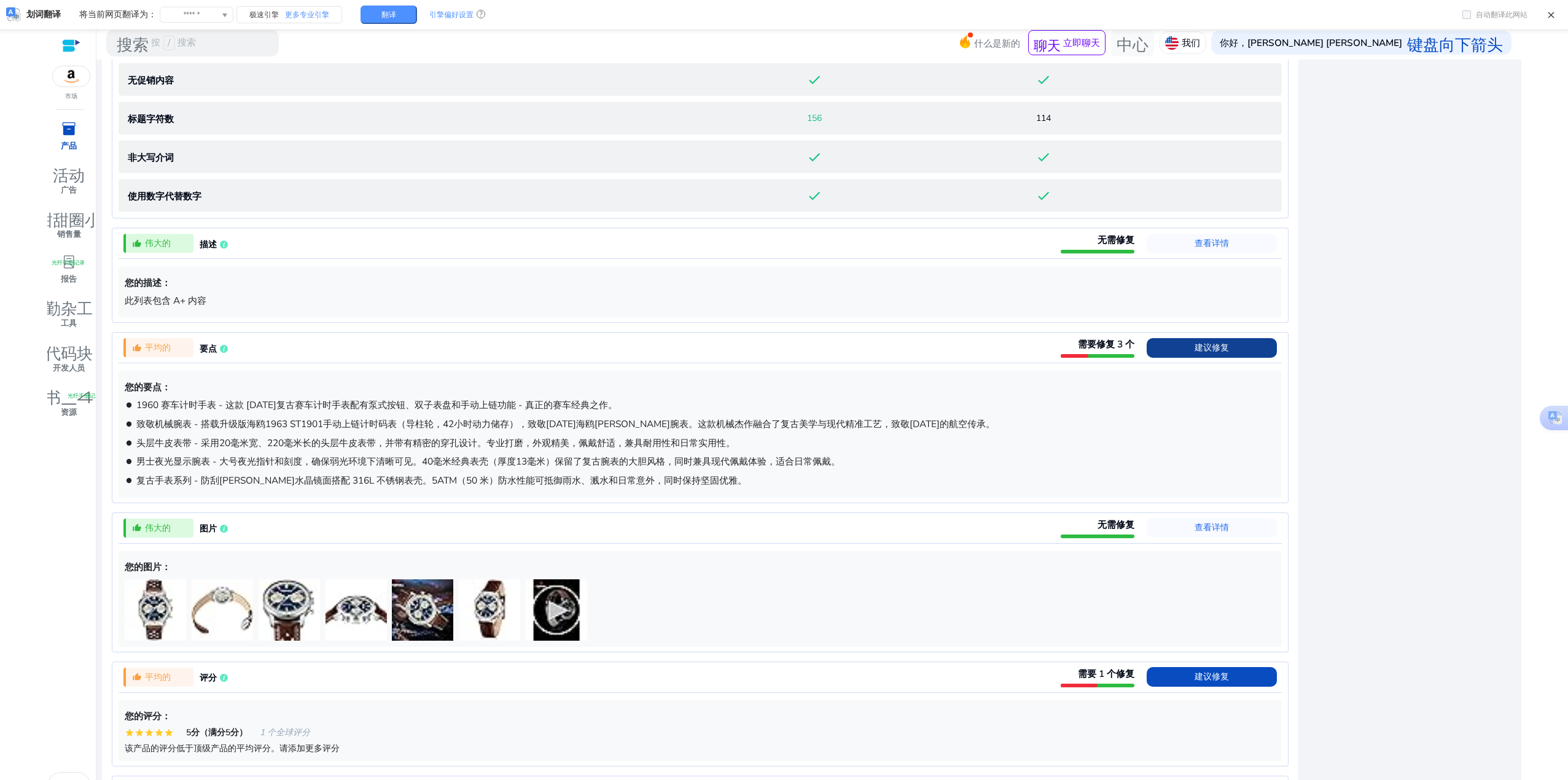
click at [1195, 340] on span "建议修复" at bounding box center [1212, 348] width 35 height 20
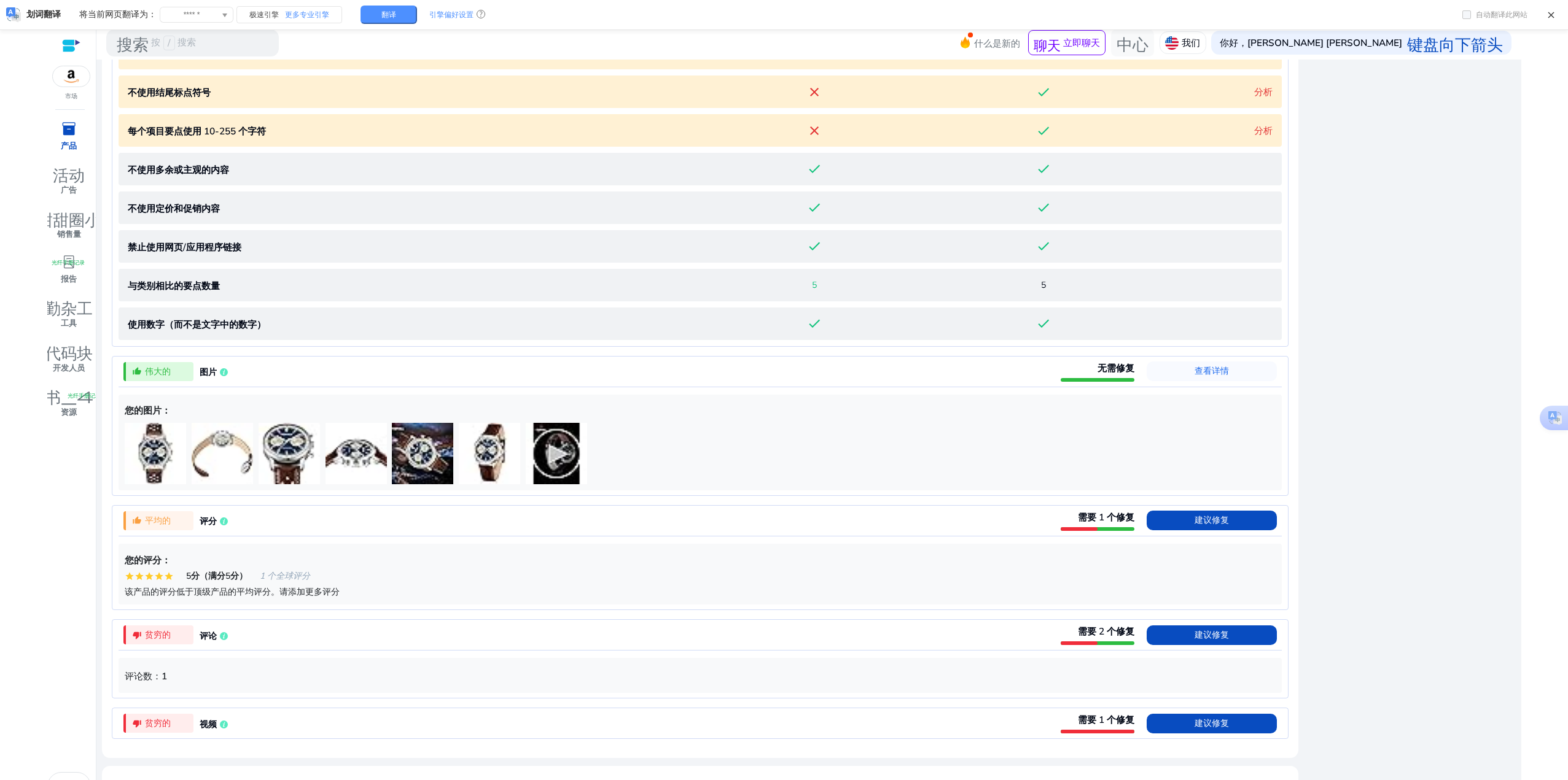
scroll to position [823, 0]
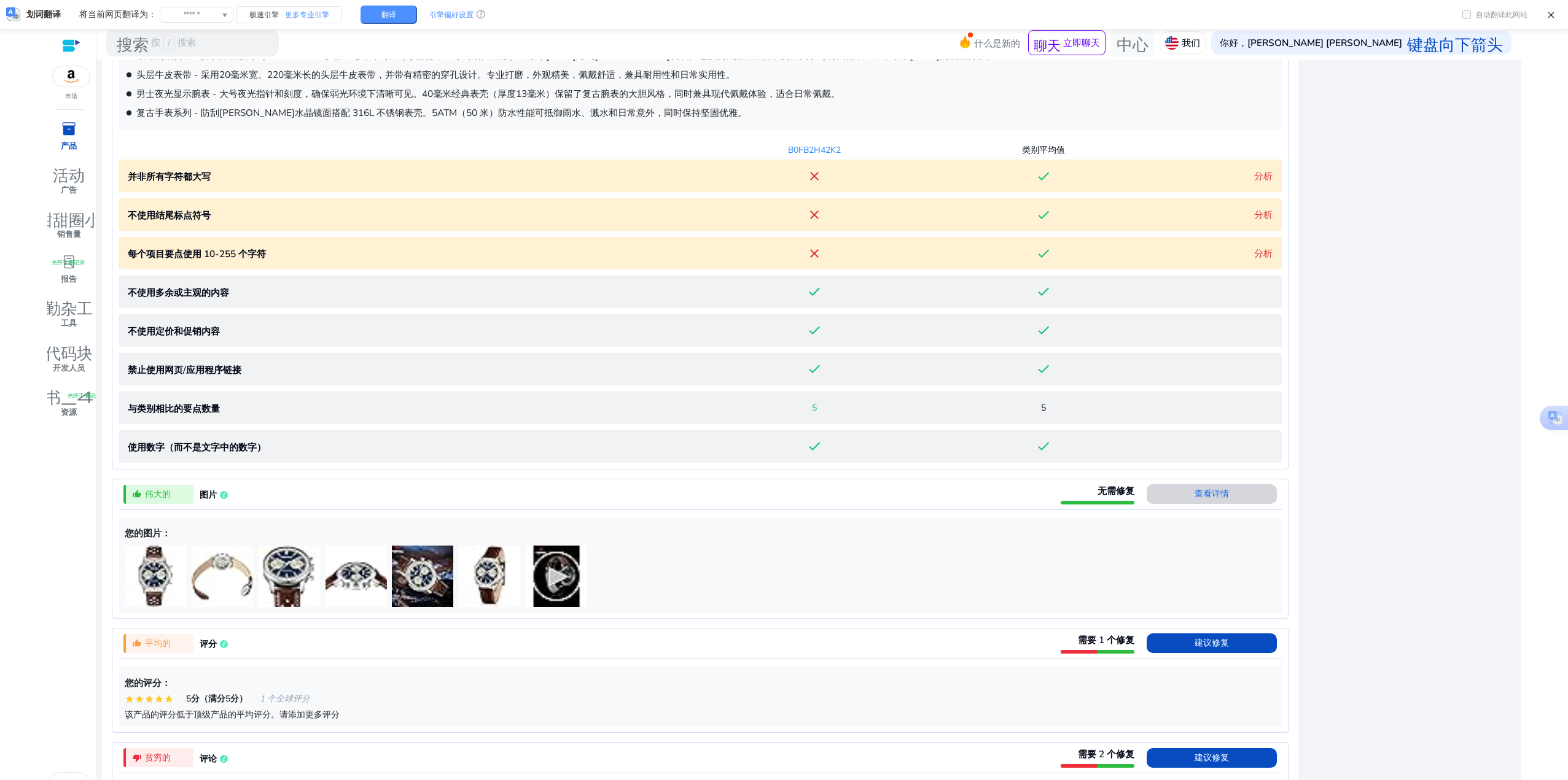
click at [1205, 498] on font "查看详情" at bounding box center [1212, 493] width 35 height 12
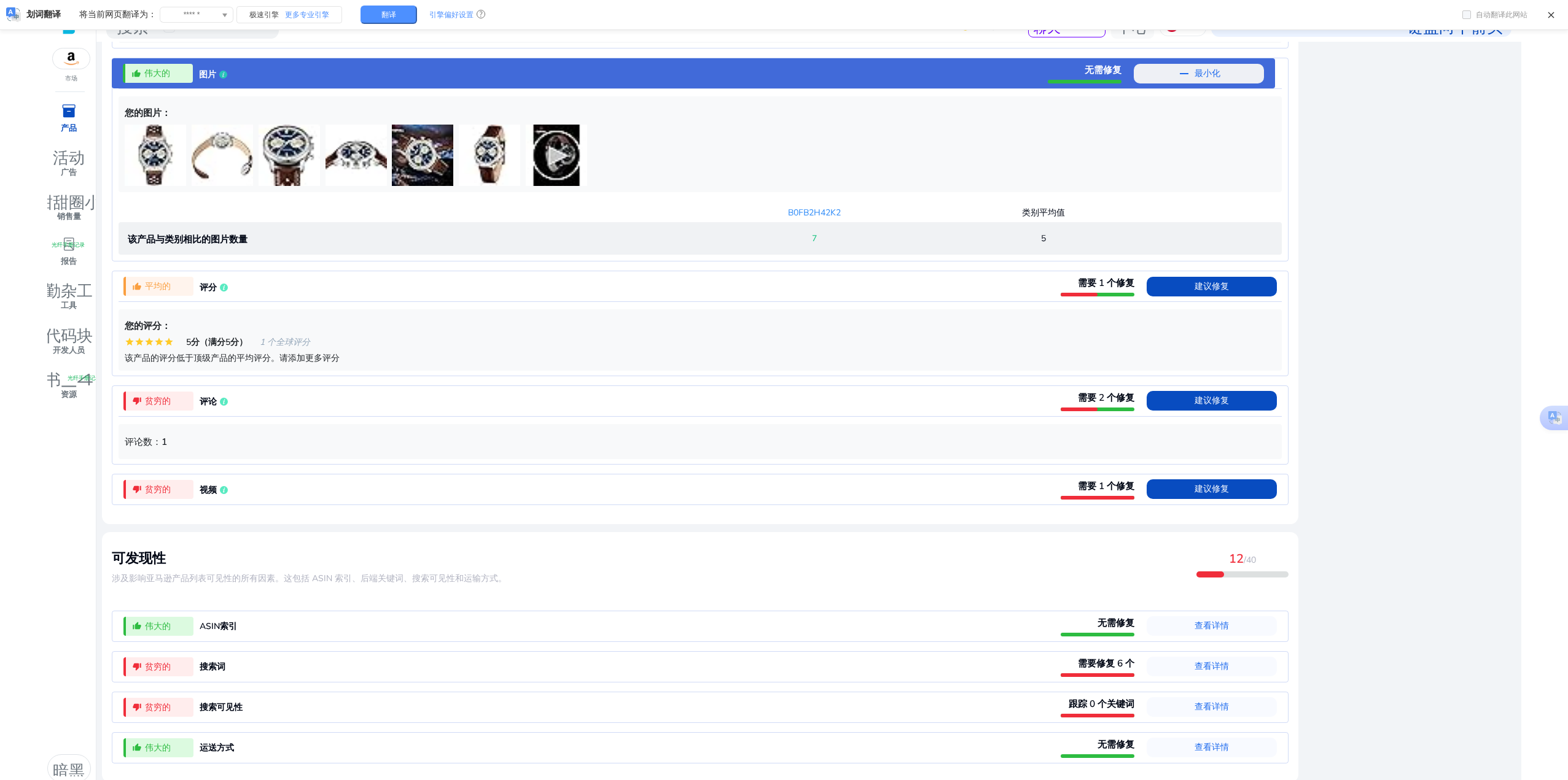
scroll to position [26, 0]
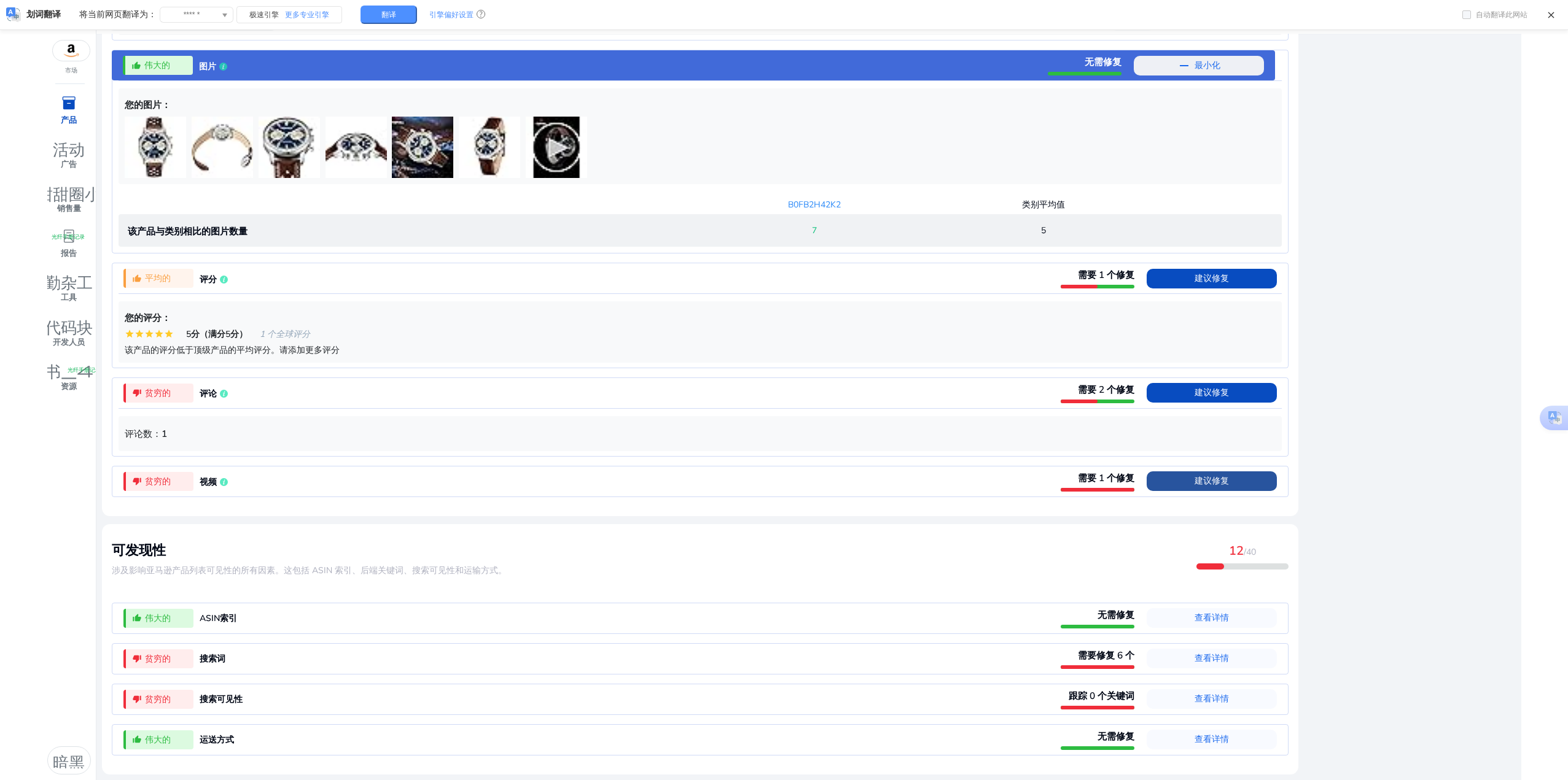
click at [1196, 490] on span "建议修复" at bounding box center [1212, 482] width 35 height 20
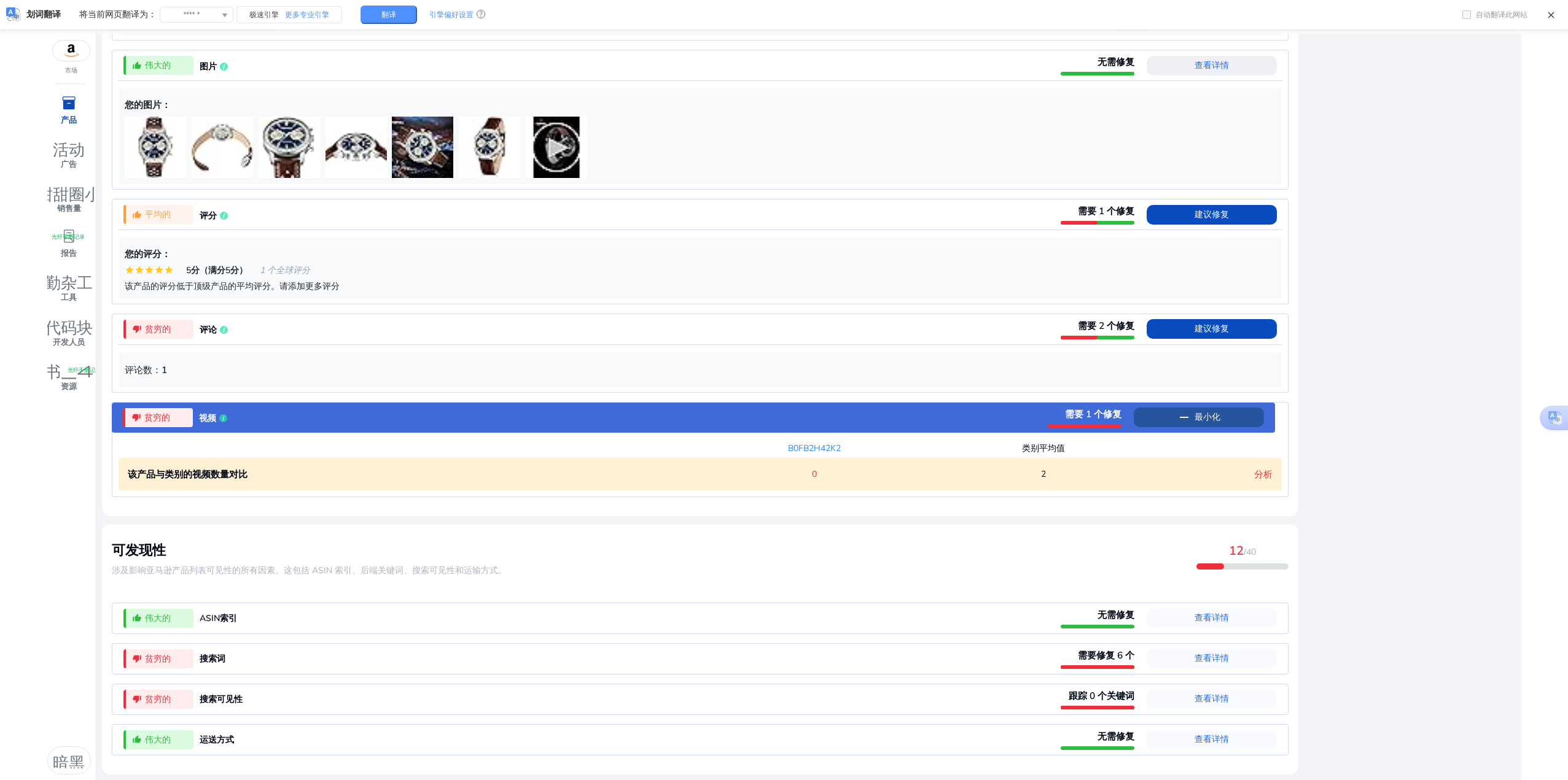
click at [1222, 415] on span at bounding box center [1199, 417] width 130 height 29
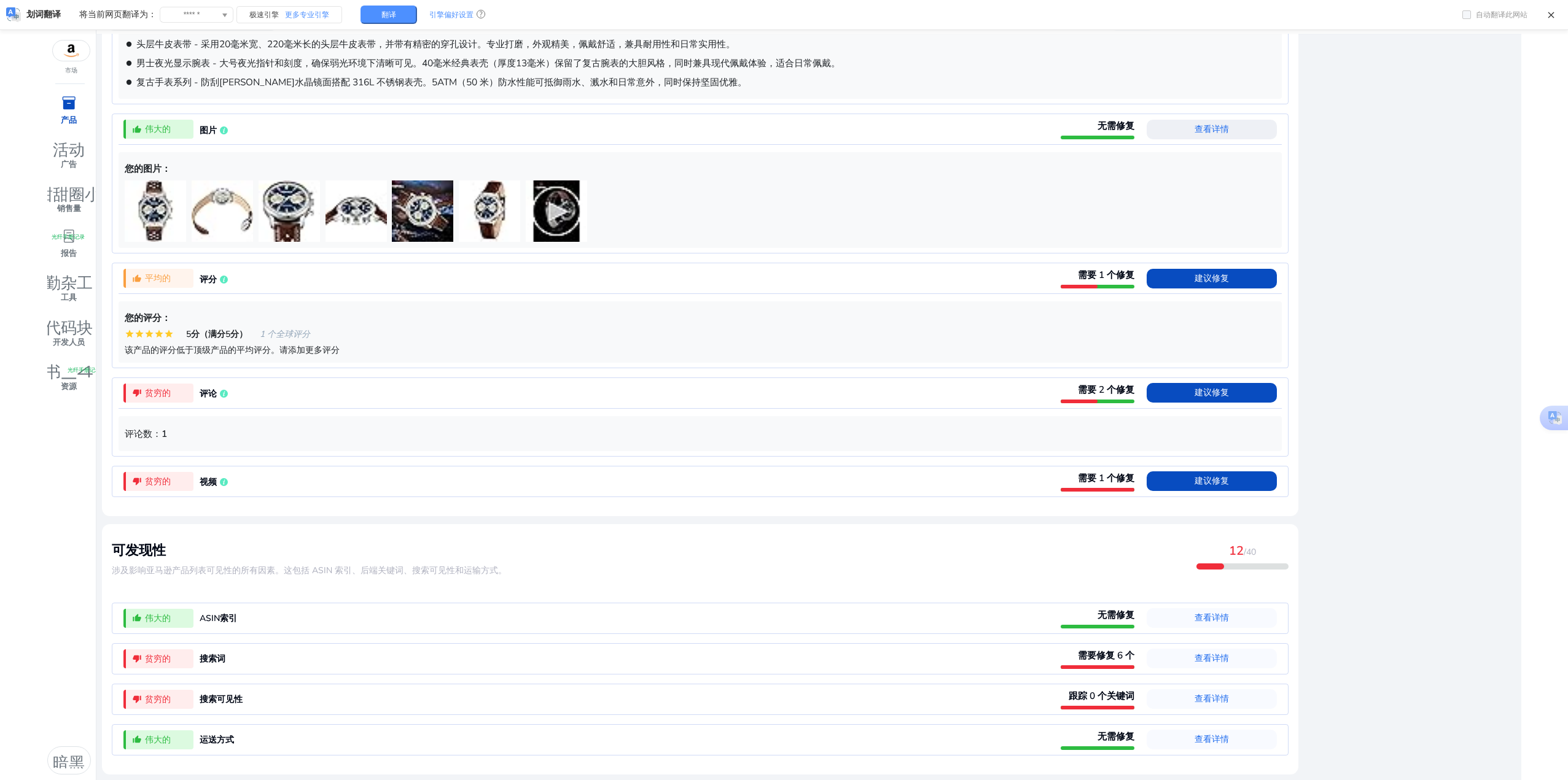
scroll to position [832, 0]
click at [1199, 666] on span "查看详情" at bounding box center [1212, 658] width 35 height 20
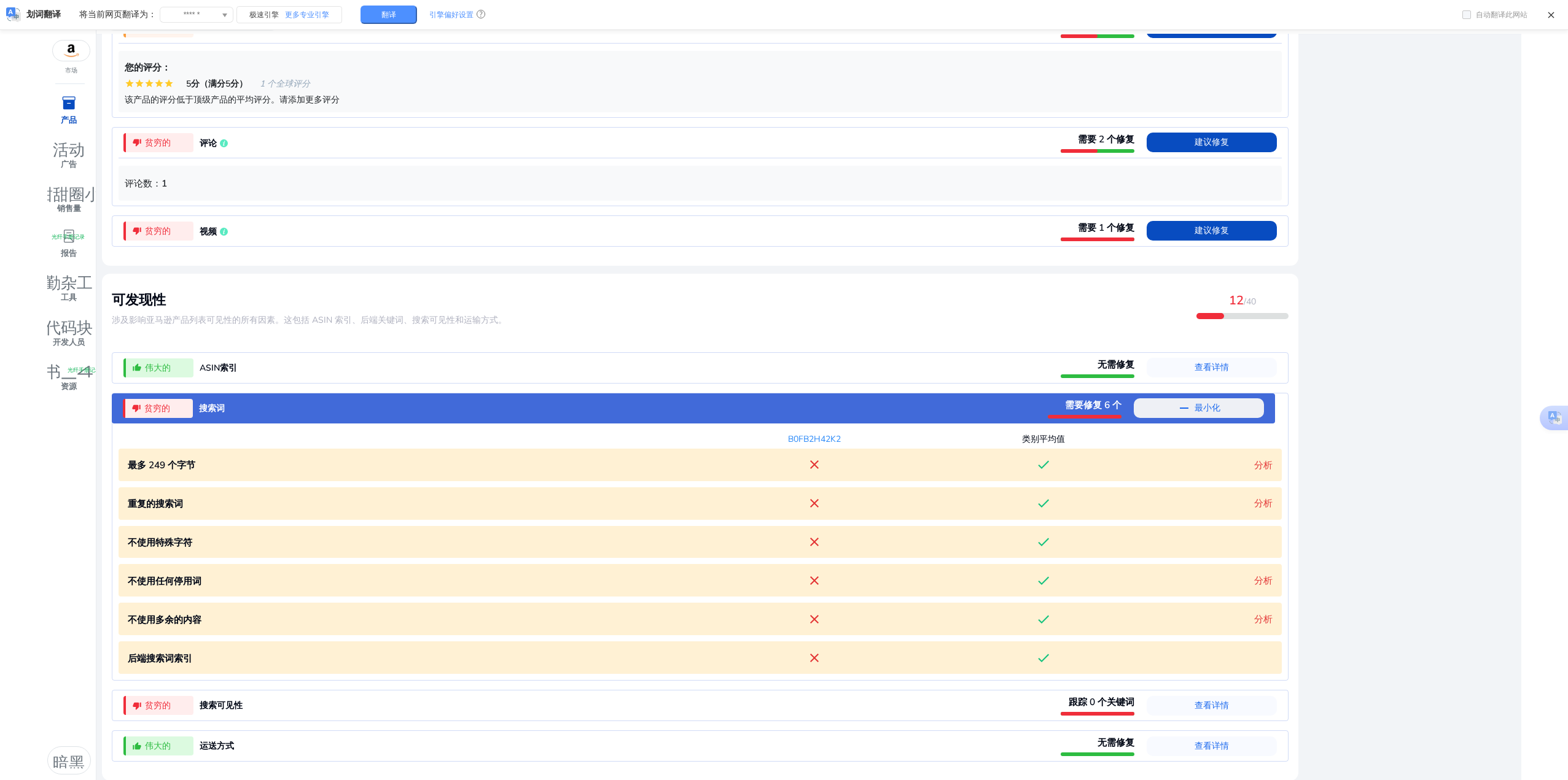
scroll to position [1090, 0]
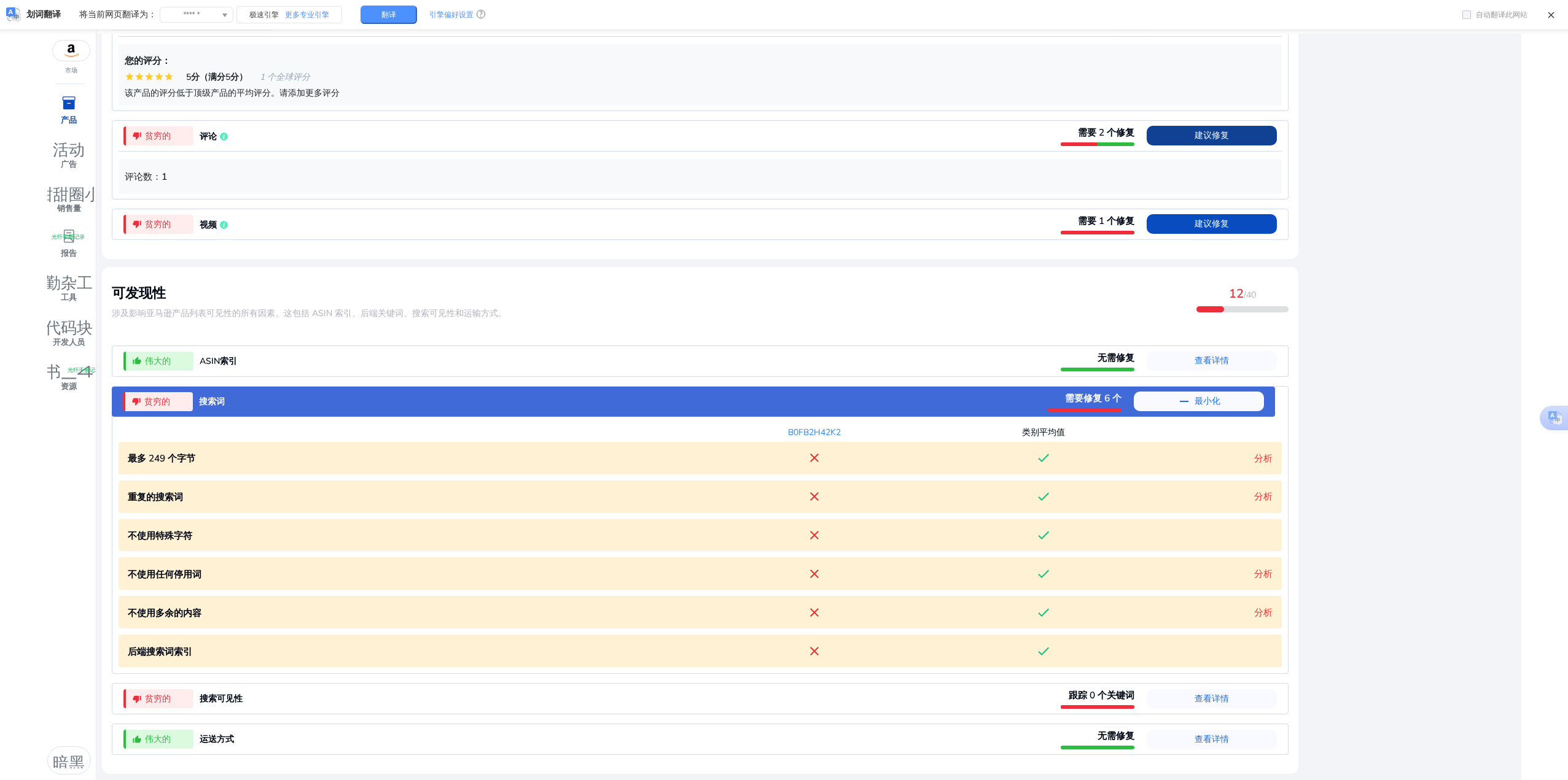
click at [1198, 394] on button "remove 最小化" at bounding box center [1199, 402] width 130 height 20
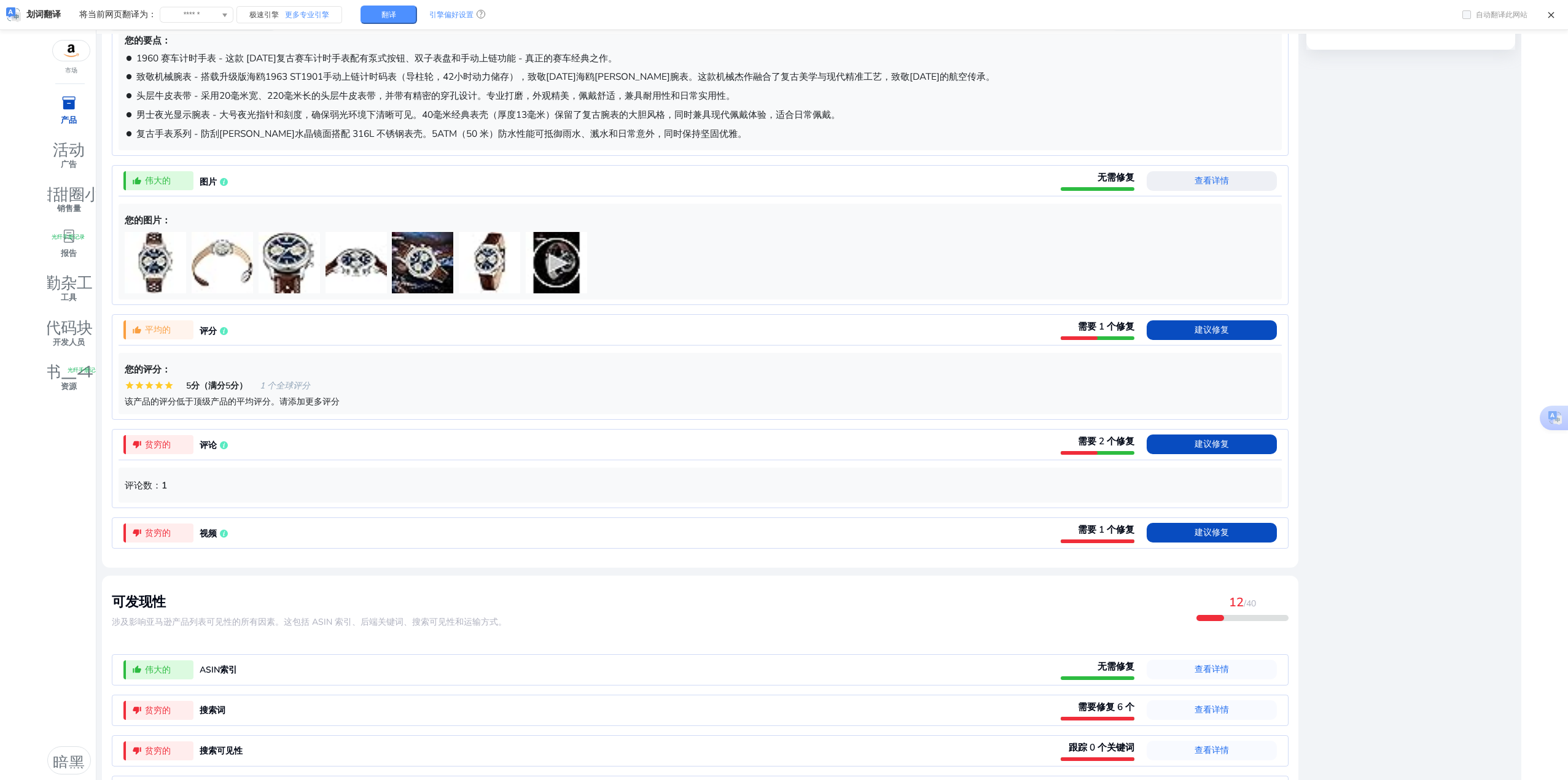
scroll to position [710, 0]
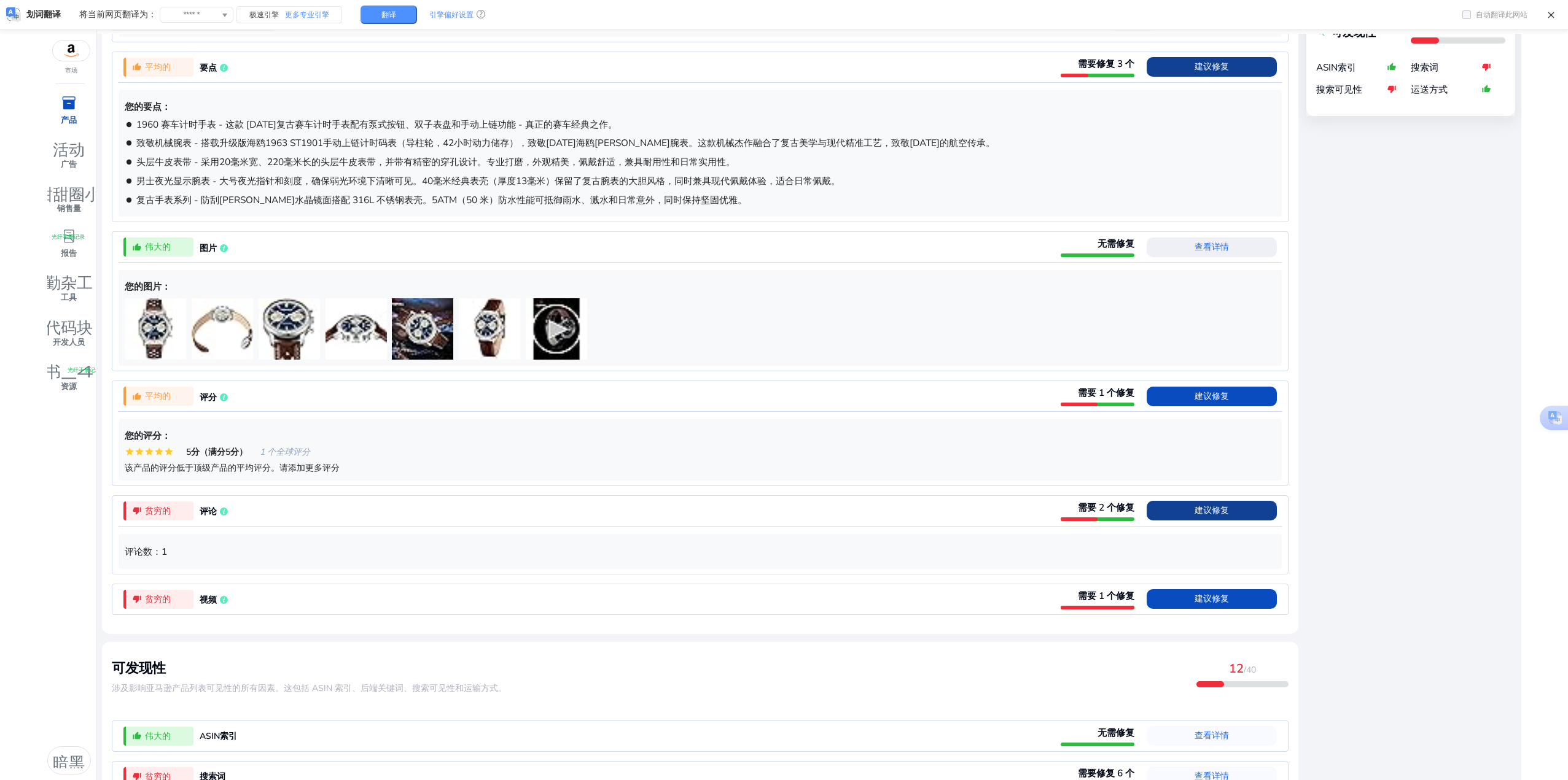
click at [1209, 514] on font "建议修复" at bounding box center [1212, 510] width 35 height 12
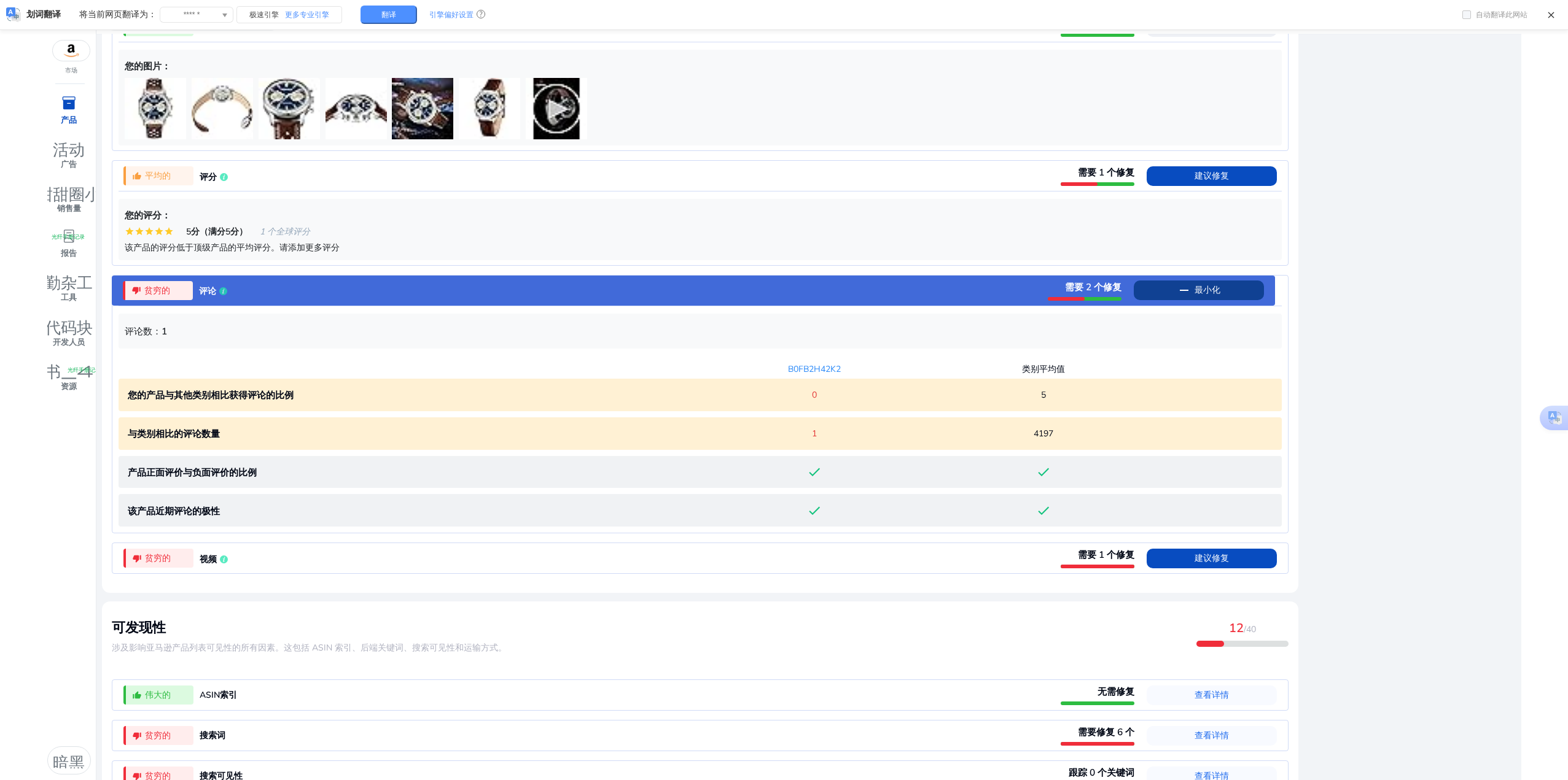
scroll to position [1013, 0]
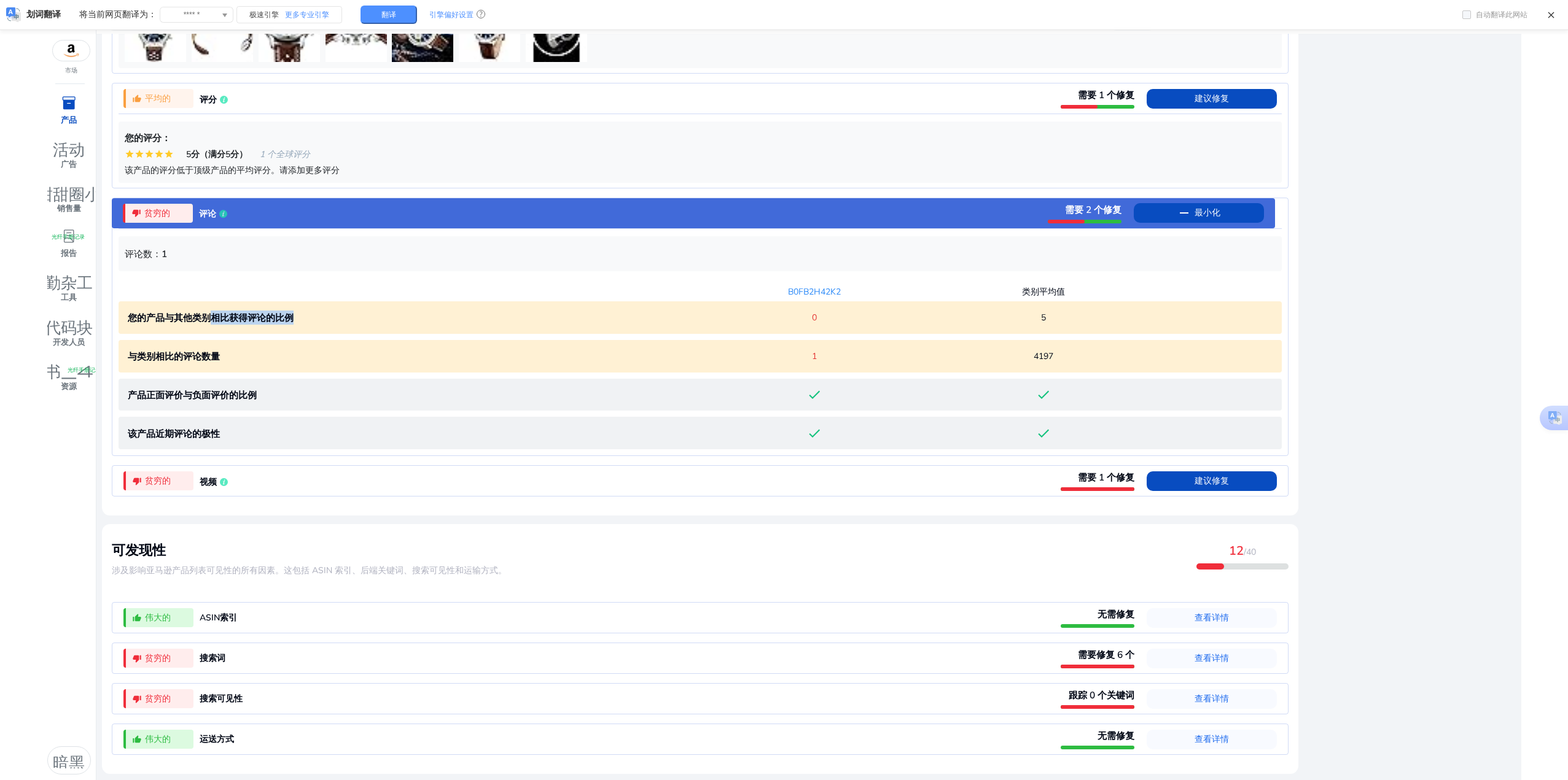
drag, startPoint x: 212, startPoint y: 314, endPoint x: 303, endPoint y: 317, distance: 91.0
click at [303, 317] on p "您的产品与其他类别相比获得评论的比例" at bounding box center [414, 318] width 572 height 14
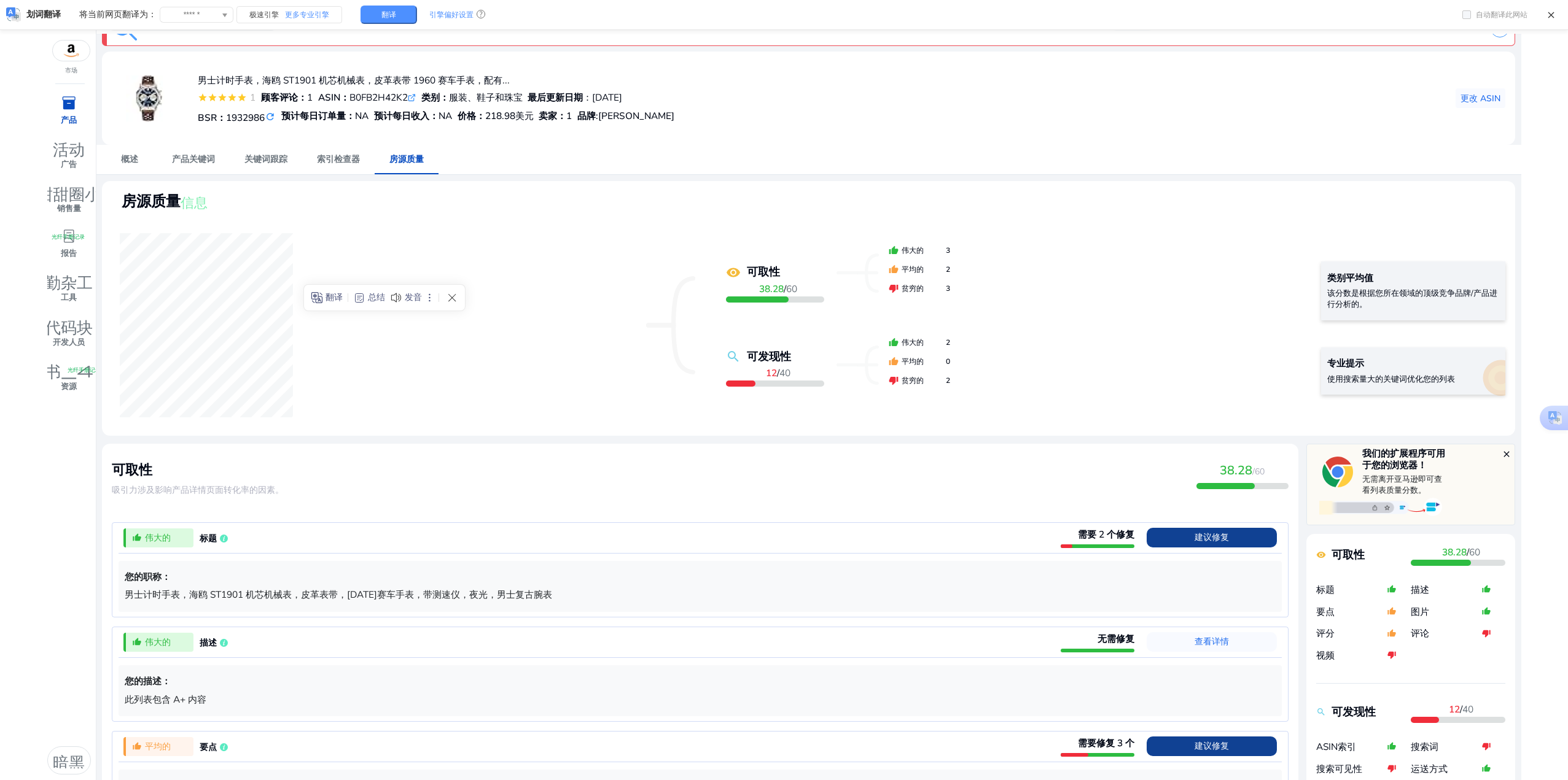
scroll to position [92, 0]
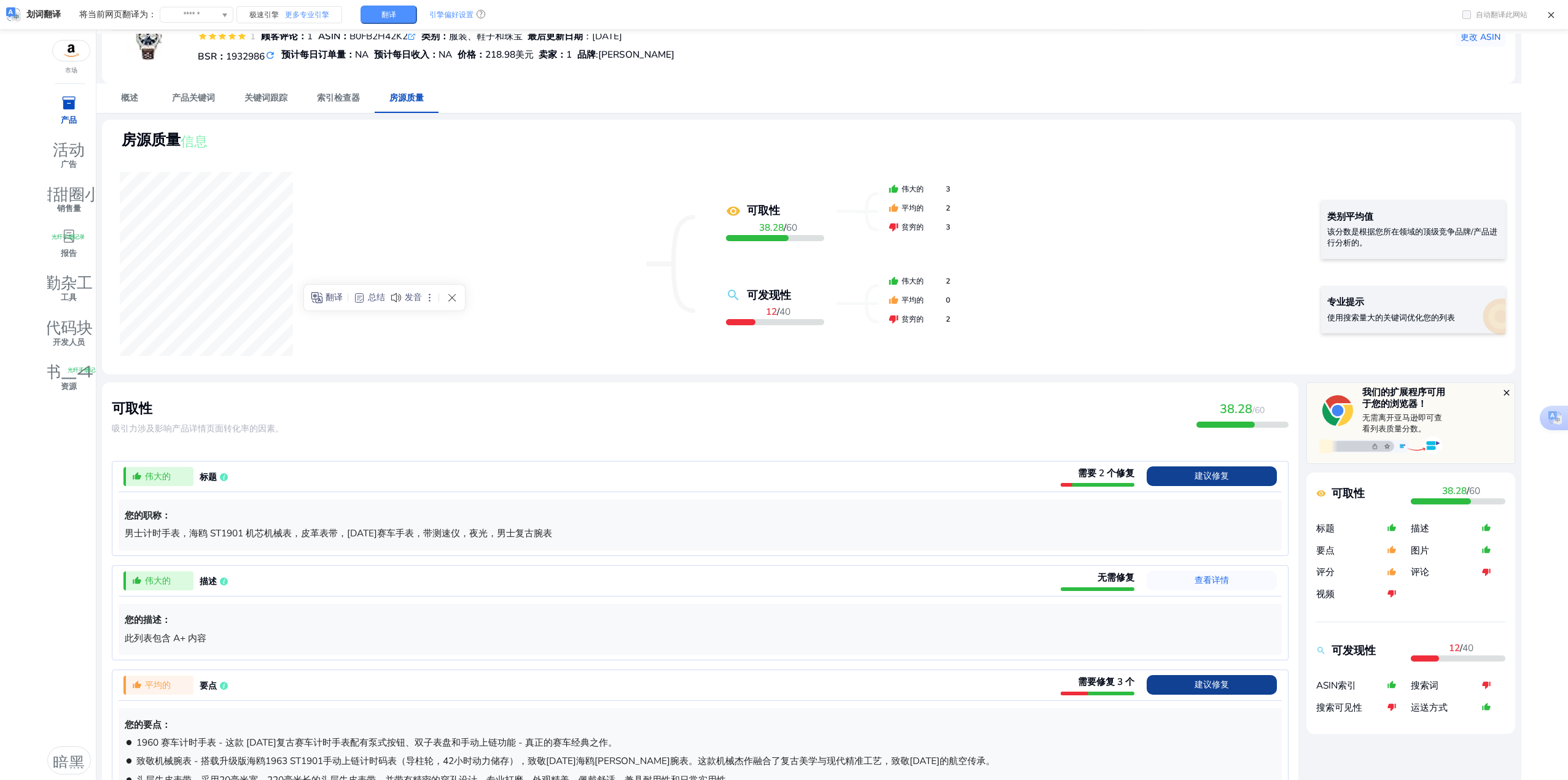
click at [1428, 448] on img at bounding box center [1380, 445] width 123 height 20
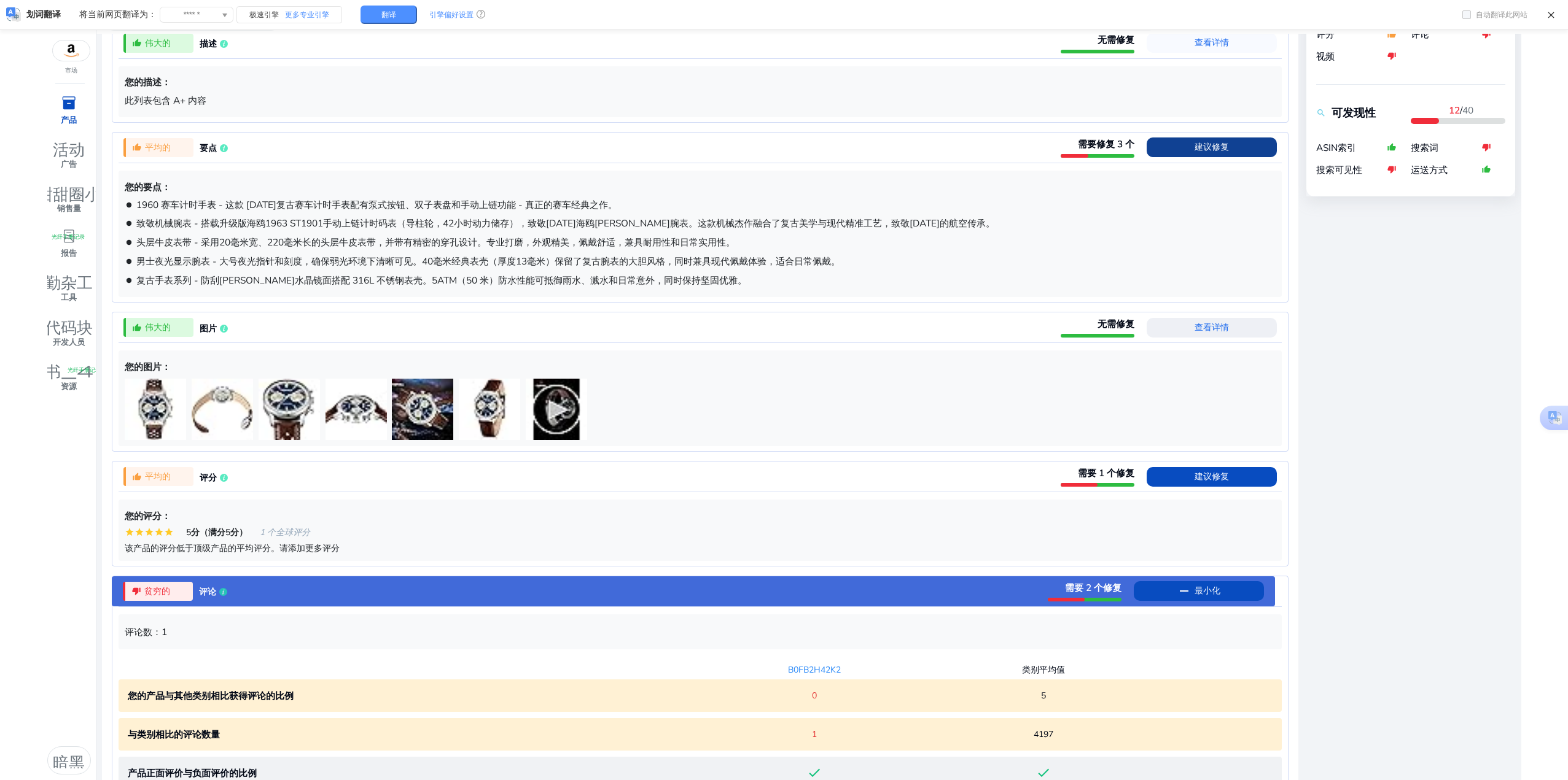
scroll to position [644, 0]
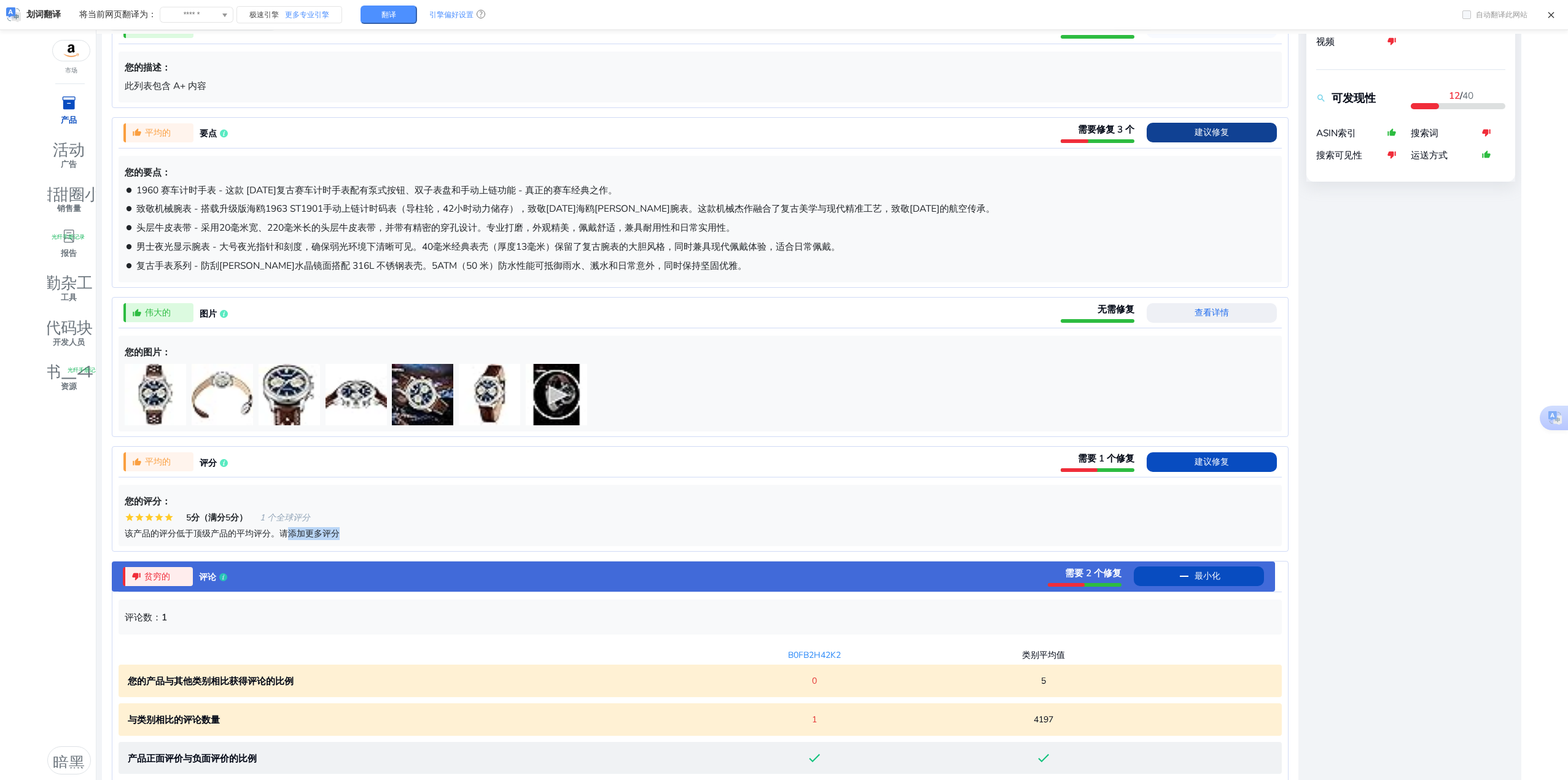
drag, startPoint x: 285, startPoint y: 539, endPoint x: 365, endPoint y: 537, distance: 80.0
click at [365, 537] on div "该产品的评分低于顶级产品的平均评分。请添加更多评分" at bounding box center [700, 534] width 1150 height 13
click at [1085, 587] on div at bounding box center [1084, 585] width 74 height 4
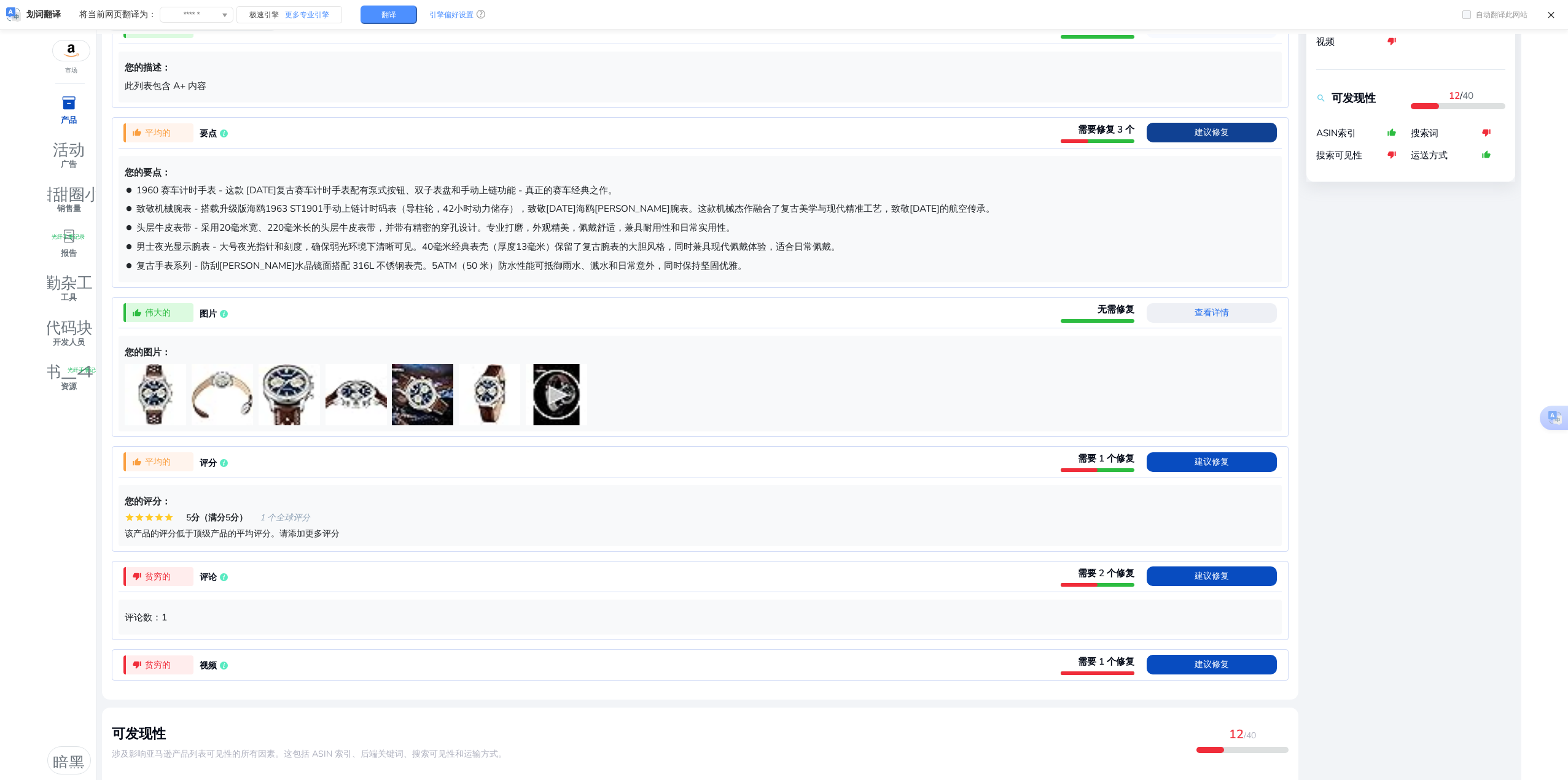
click at [1085, 587] on div at bounding box center [1097, 584] width 74 height 7
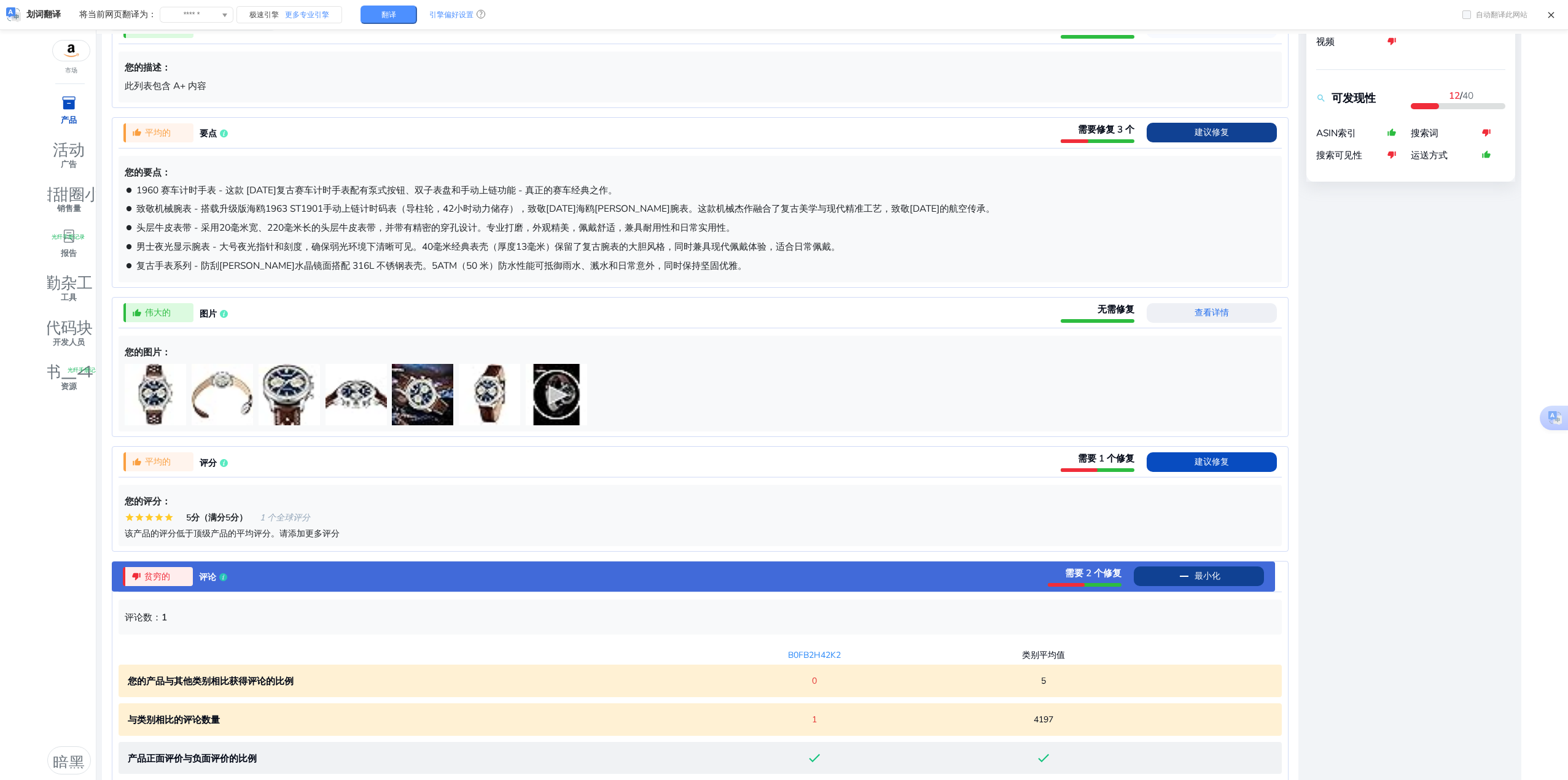
click at [1220, 583] on span at bounding box center [1199, 576] width 130 height 29
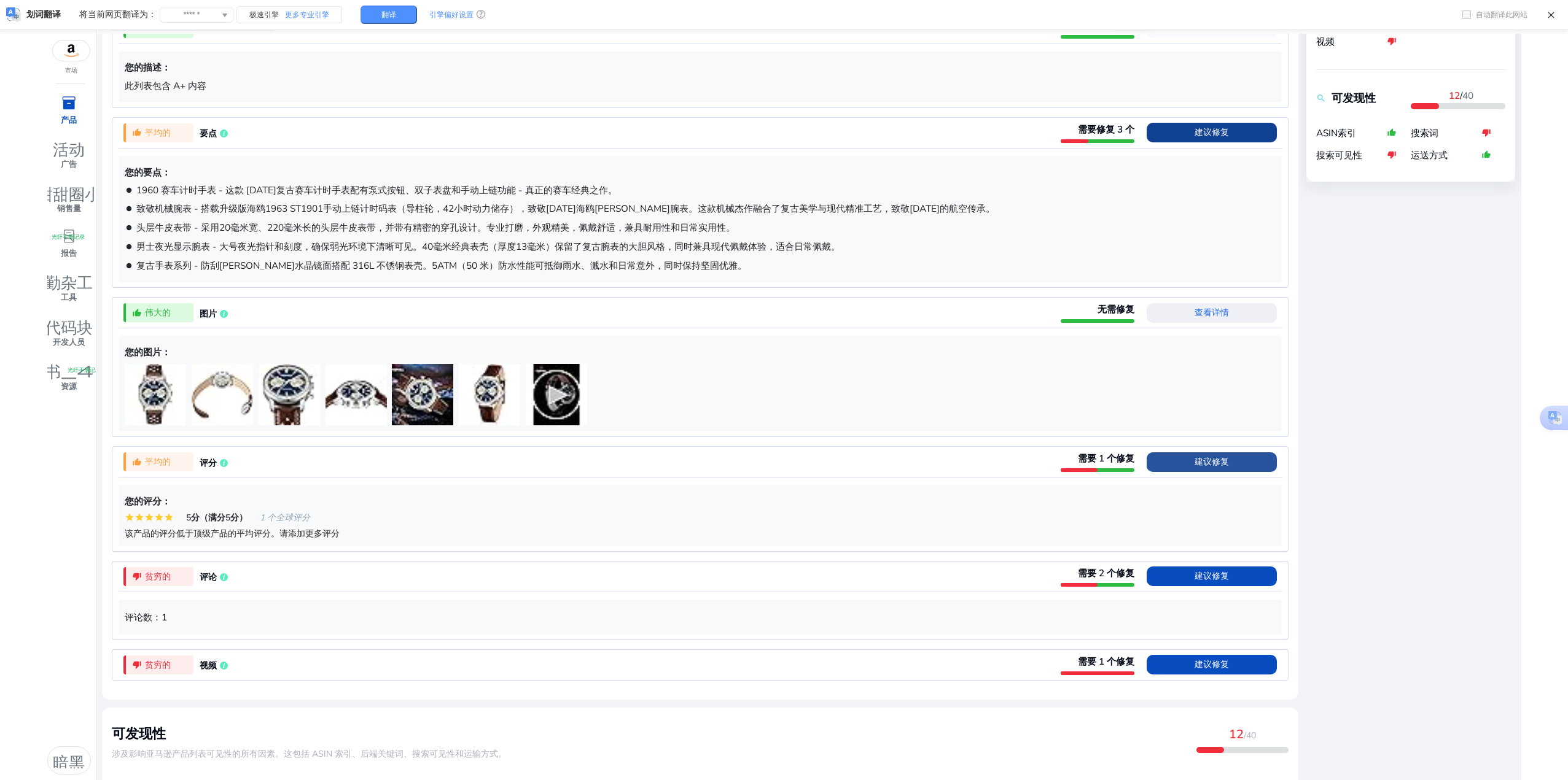
click at [1198, 464] on font "建议修复" at bounding box center [1212, 461] width 35 height 12
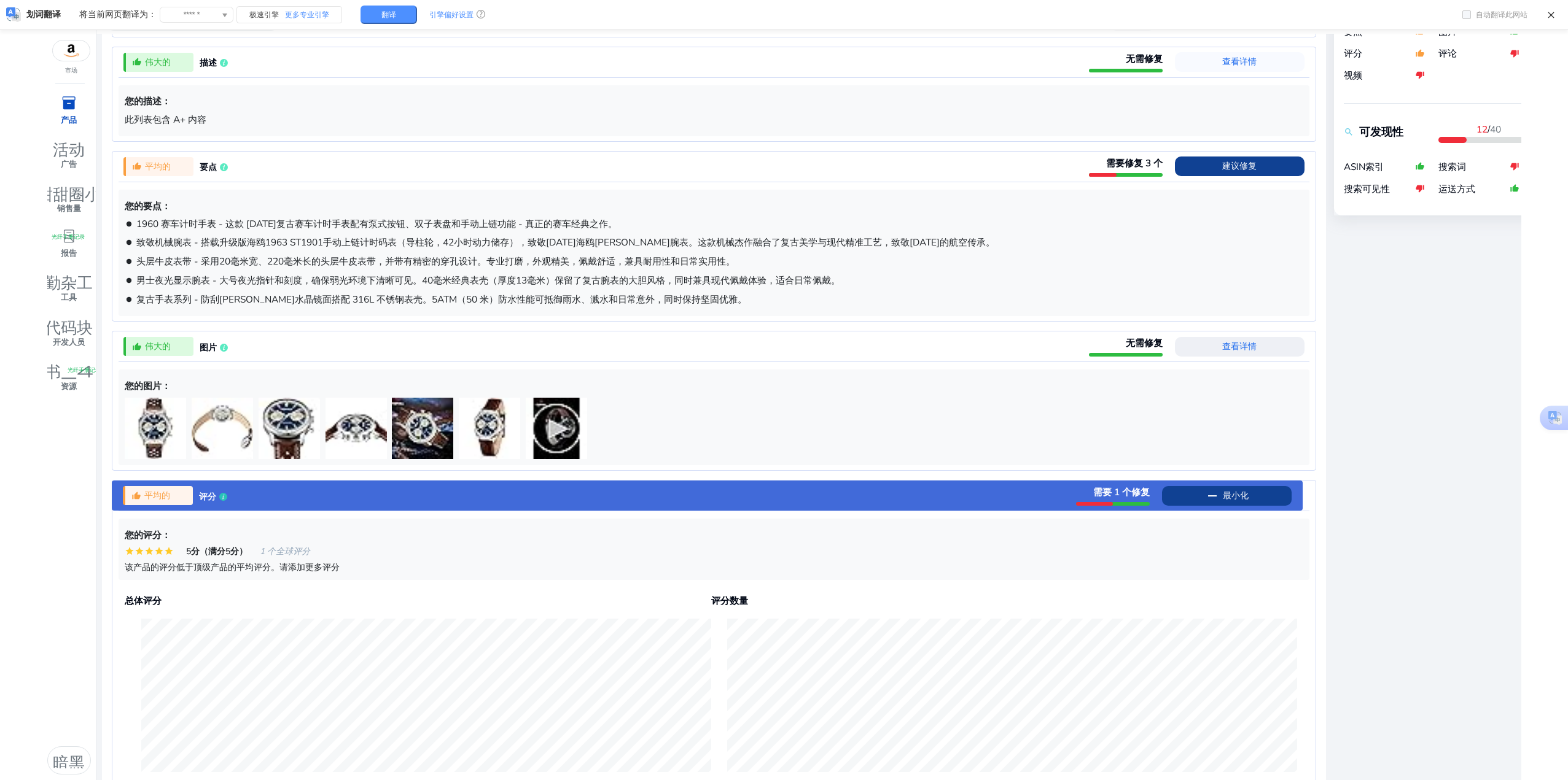
scroll to position [585, 0]
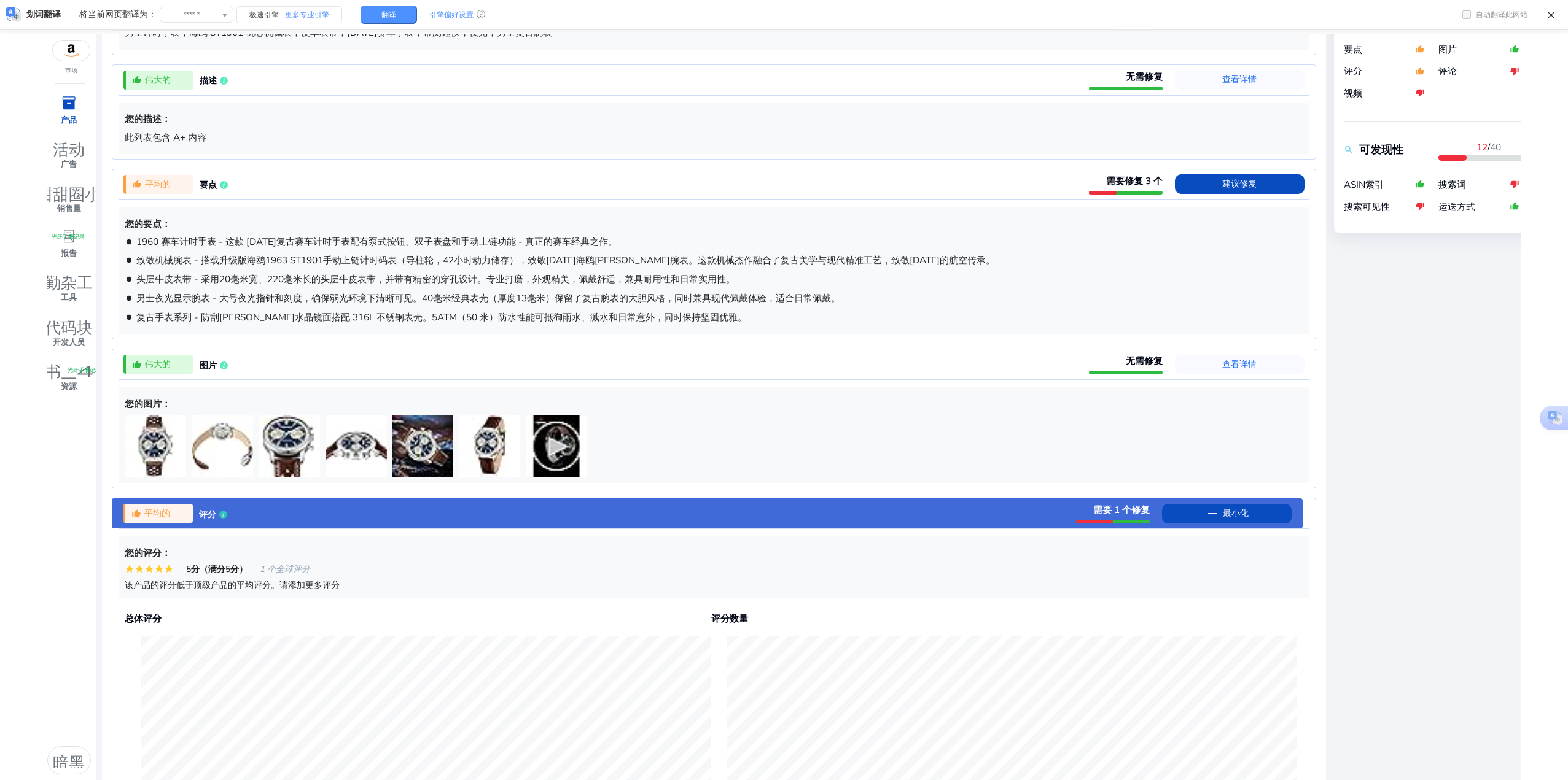
scroll to position [585, 0]
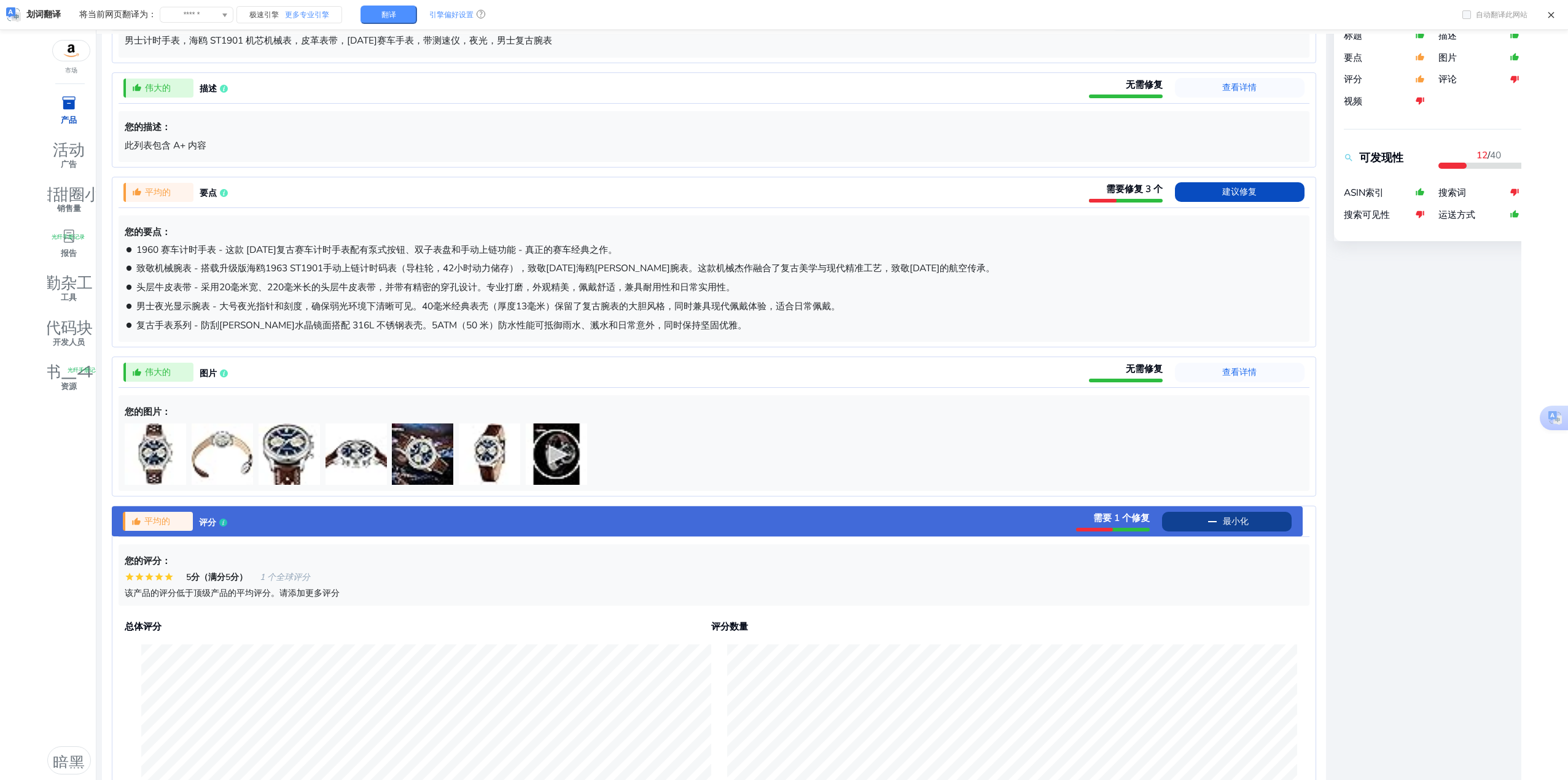
click at [1237, 526] on font "最小化" at bounding box center [1236, 521] width 26 height 12
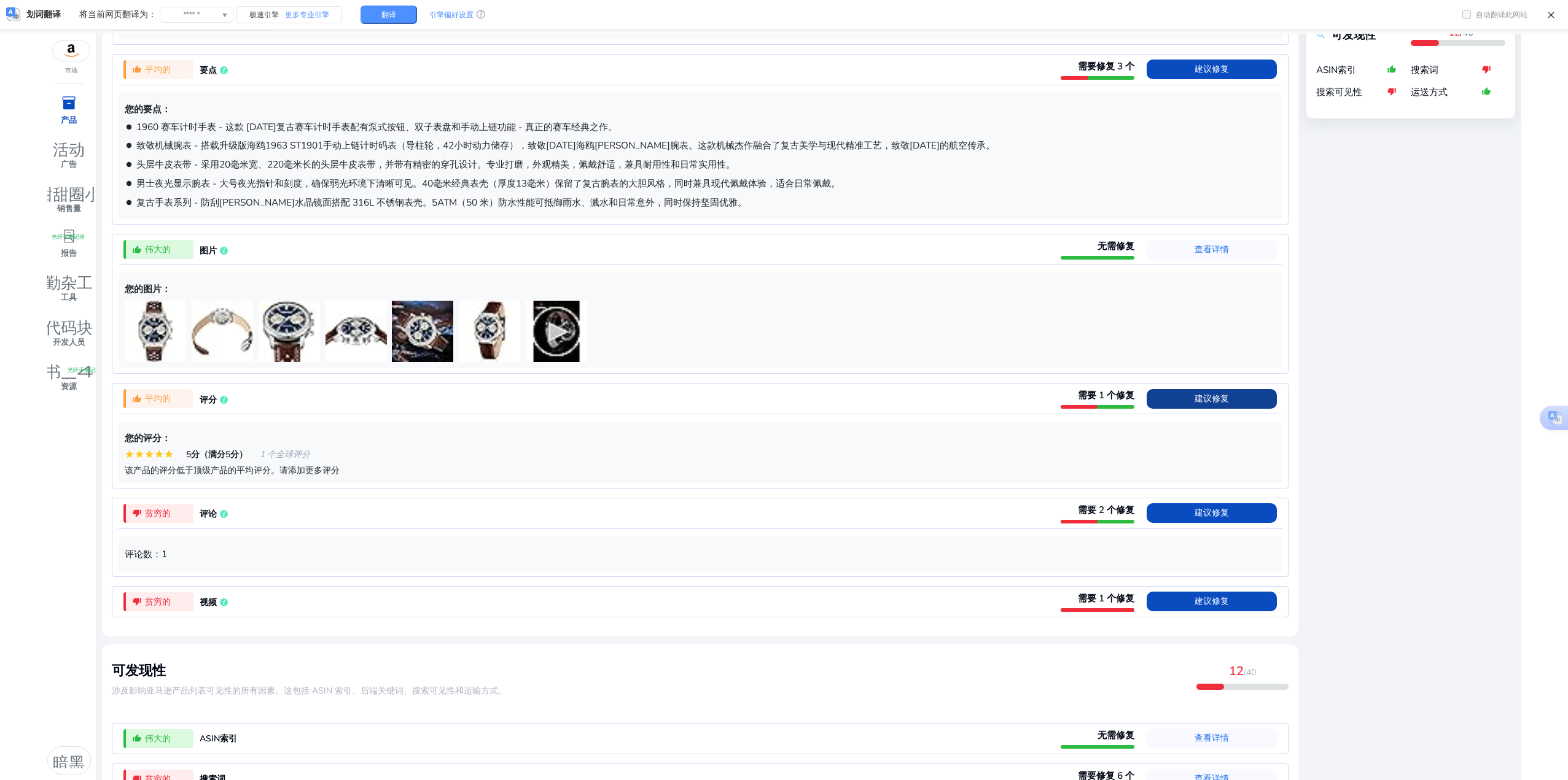
scroll to position [832, 0]
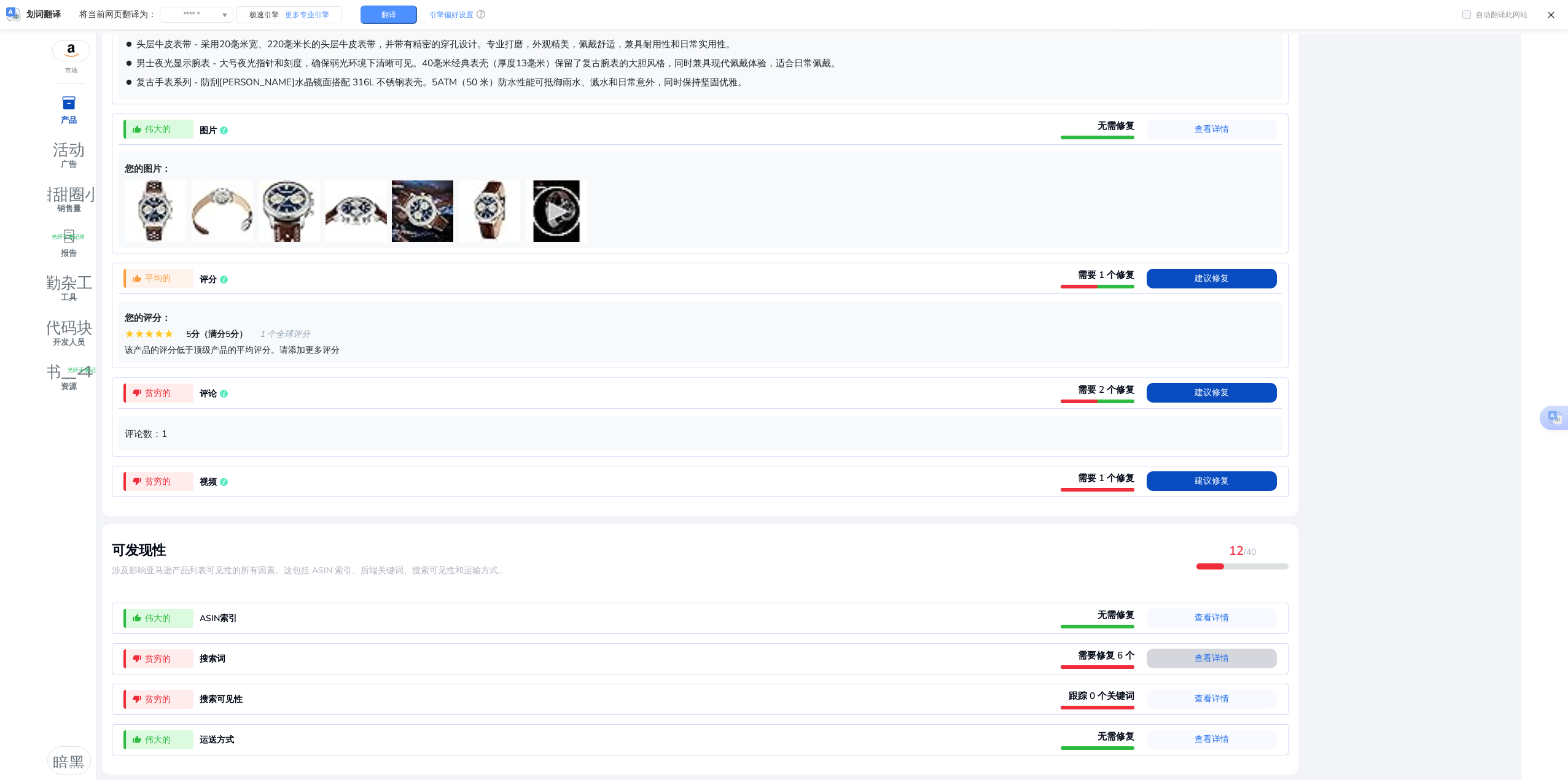
click at [1195, 667] on span "查看详情" at bounding box center [1212, 658] width 35 height 20
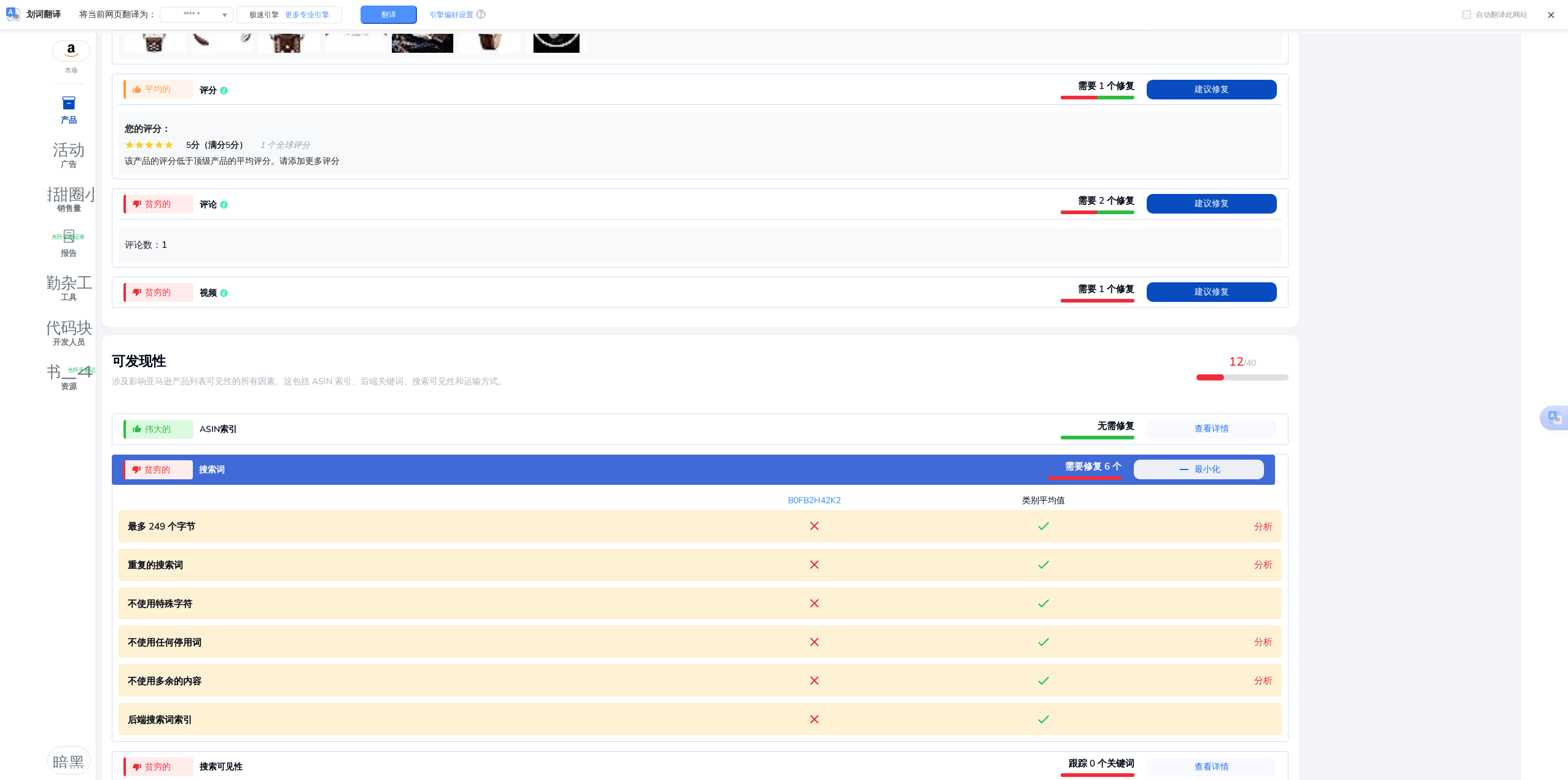
scroll to position [1090, 0]
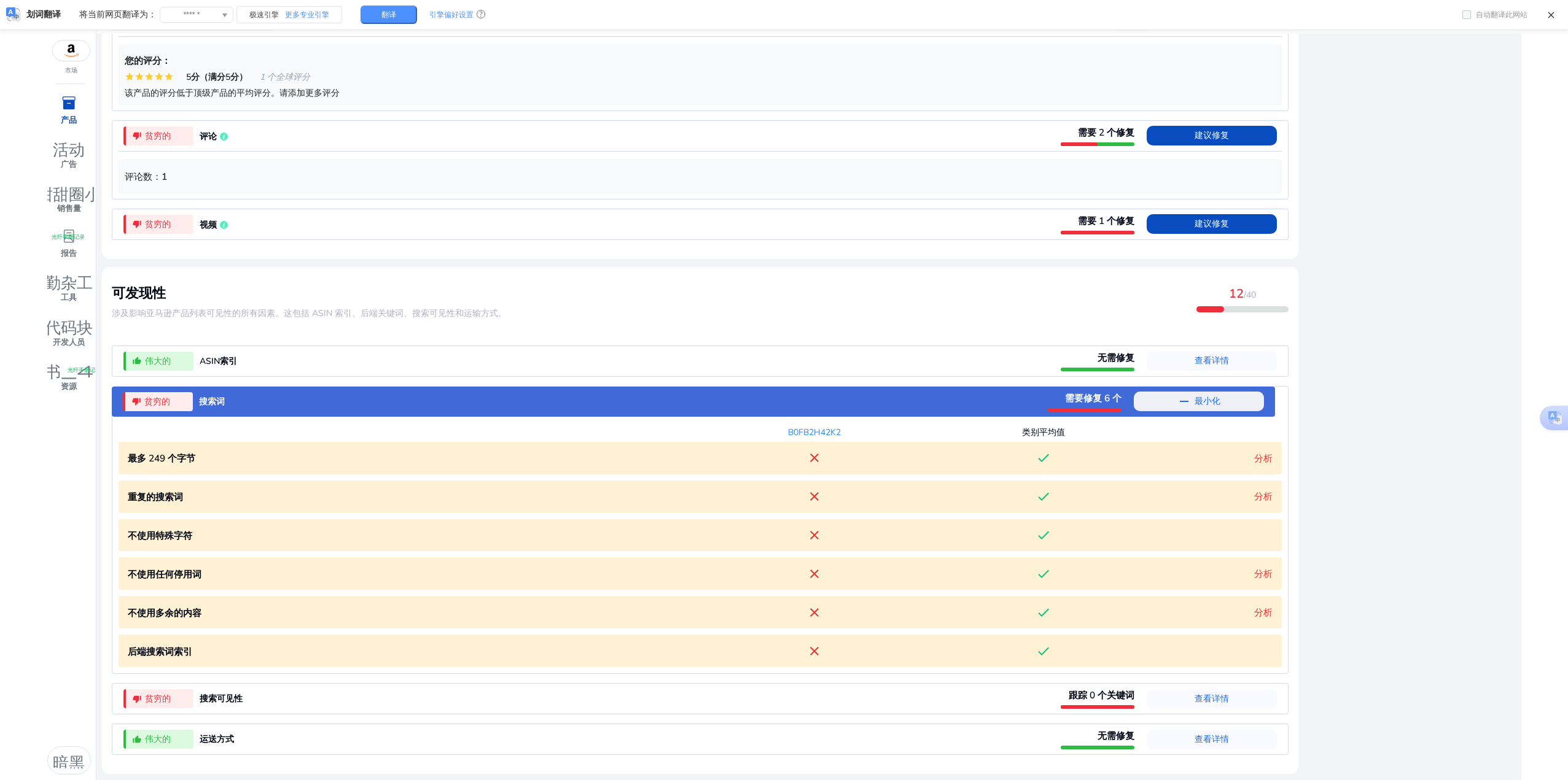
click at [1204, 403] on font "最小化" at bounding box center [1207, 401] width 26 height 12
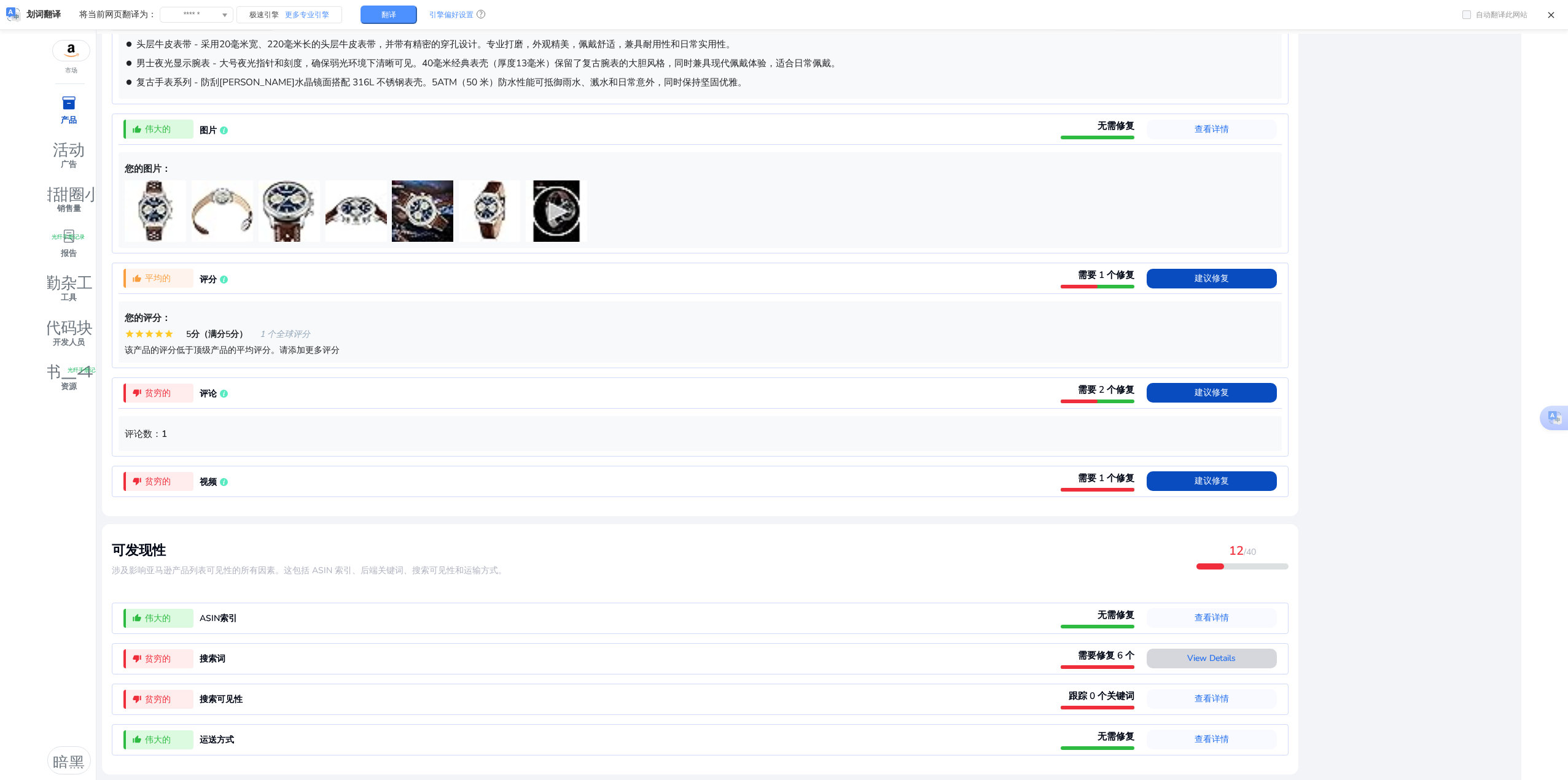
scroll to position [832, 0]
click at [1213, 702] on font "查看详情" at bounding box center [1212, 698] width 35 height 12
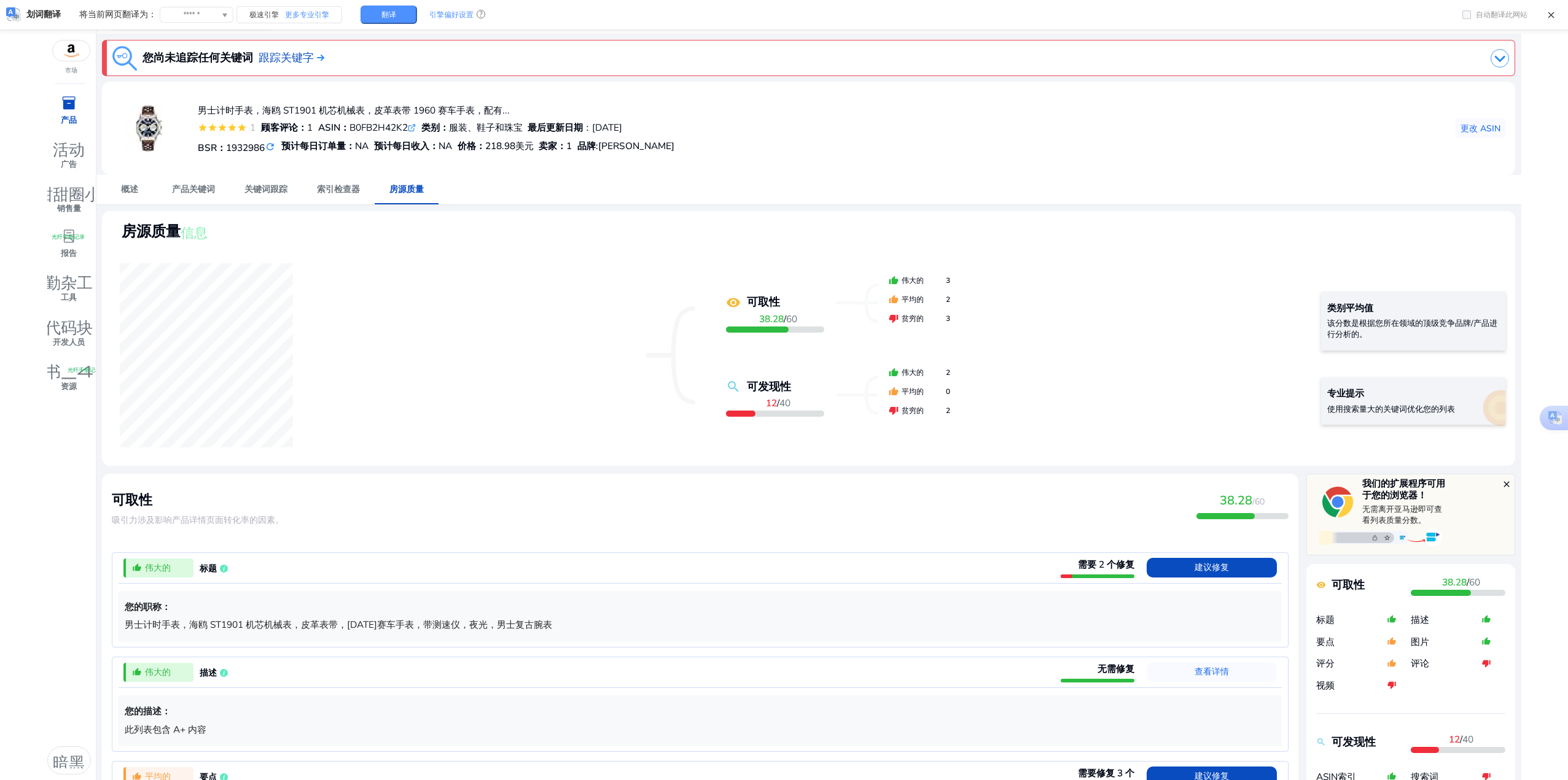
scroll to position [0, 0]
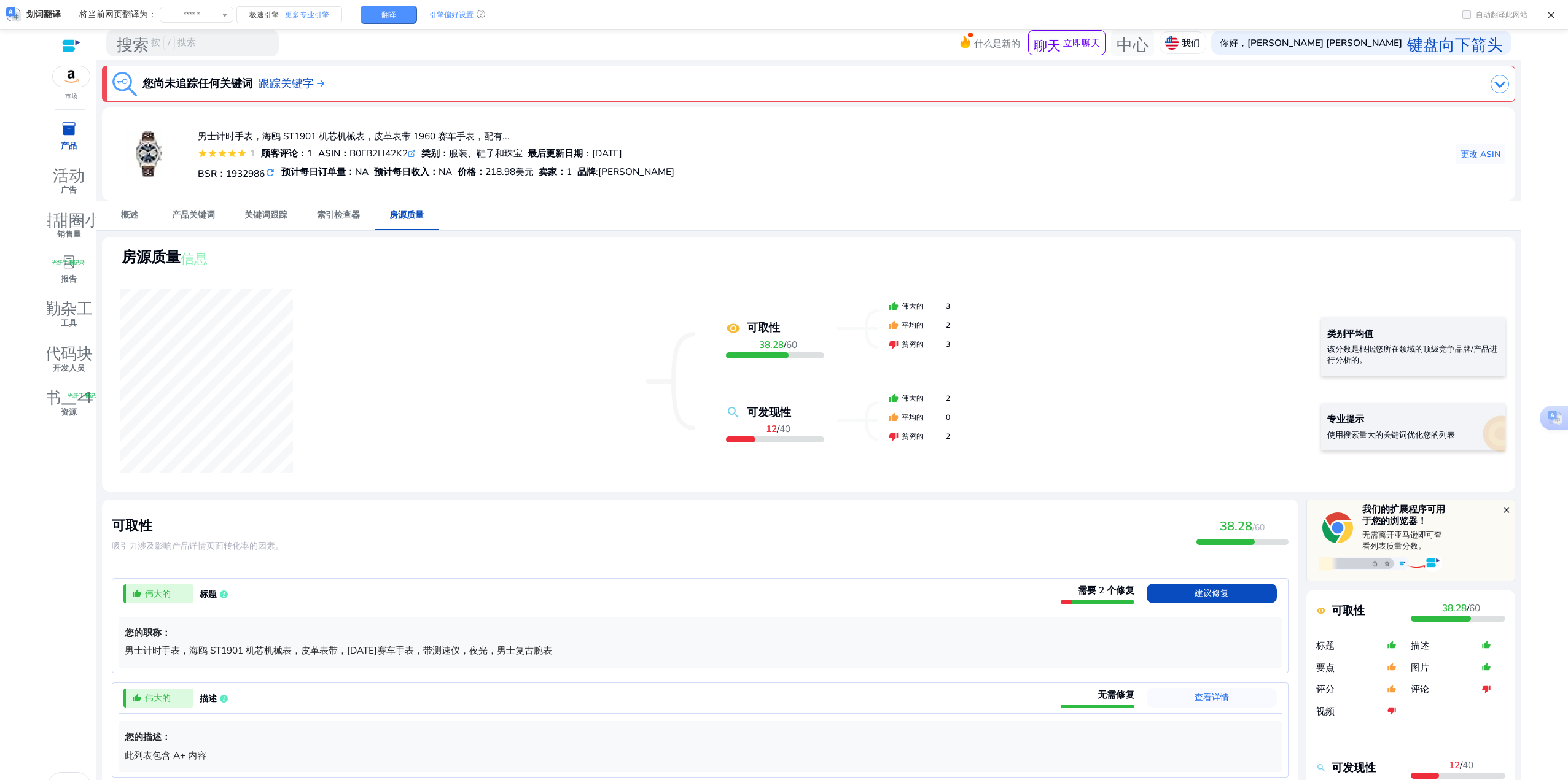
click at [1494, 84] on img at bounding box center [1500, 84] width 19 height 19
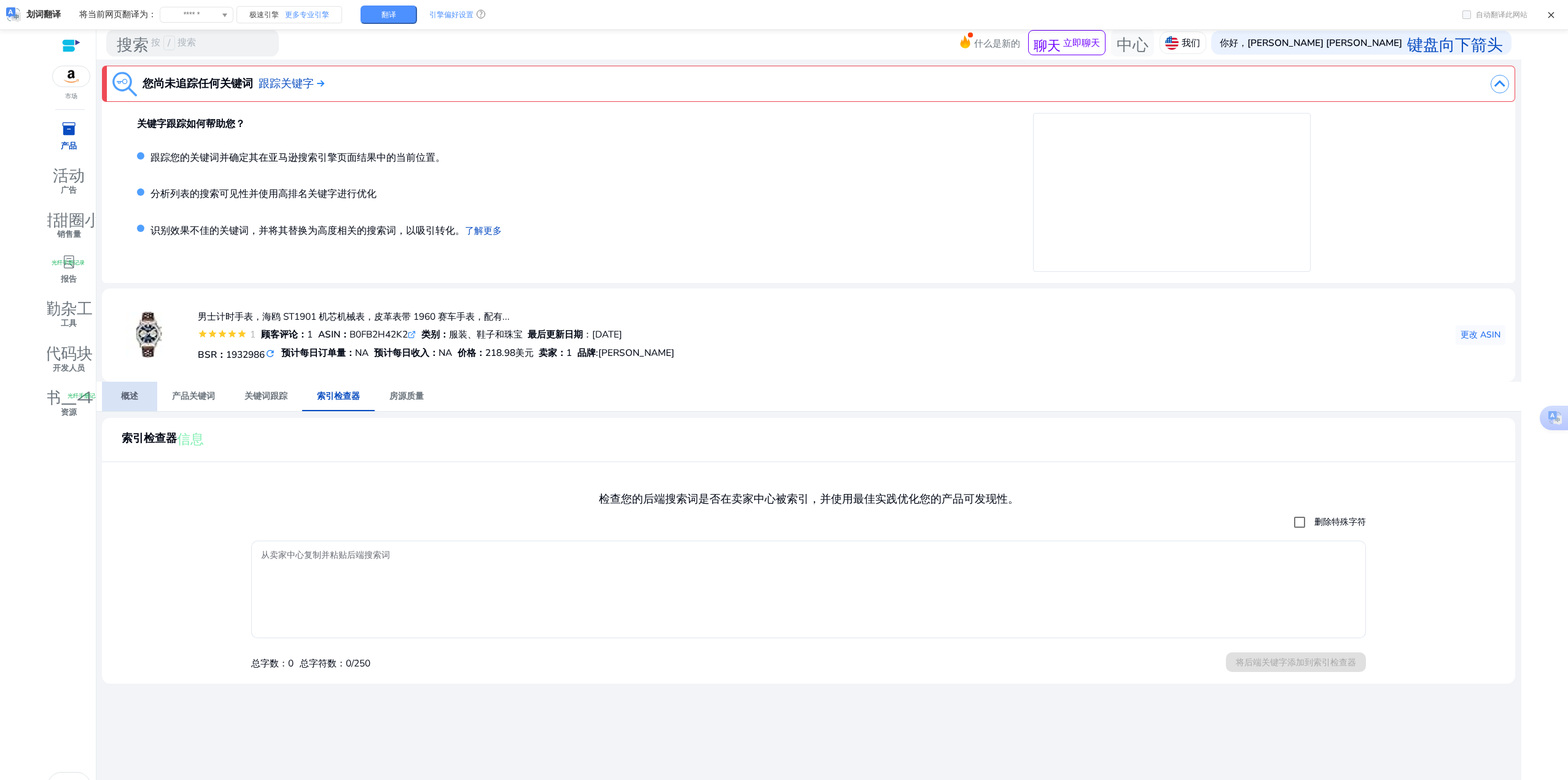
click at [129, 395] on font "概述" at bounding box center [129, 396] width 17 height 12
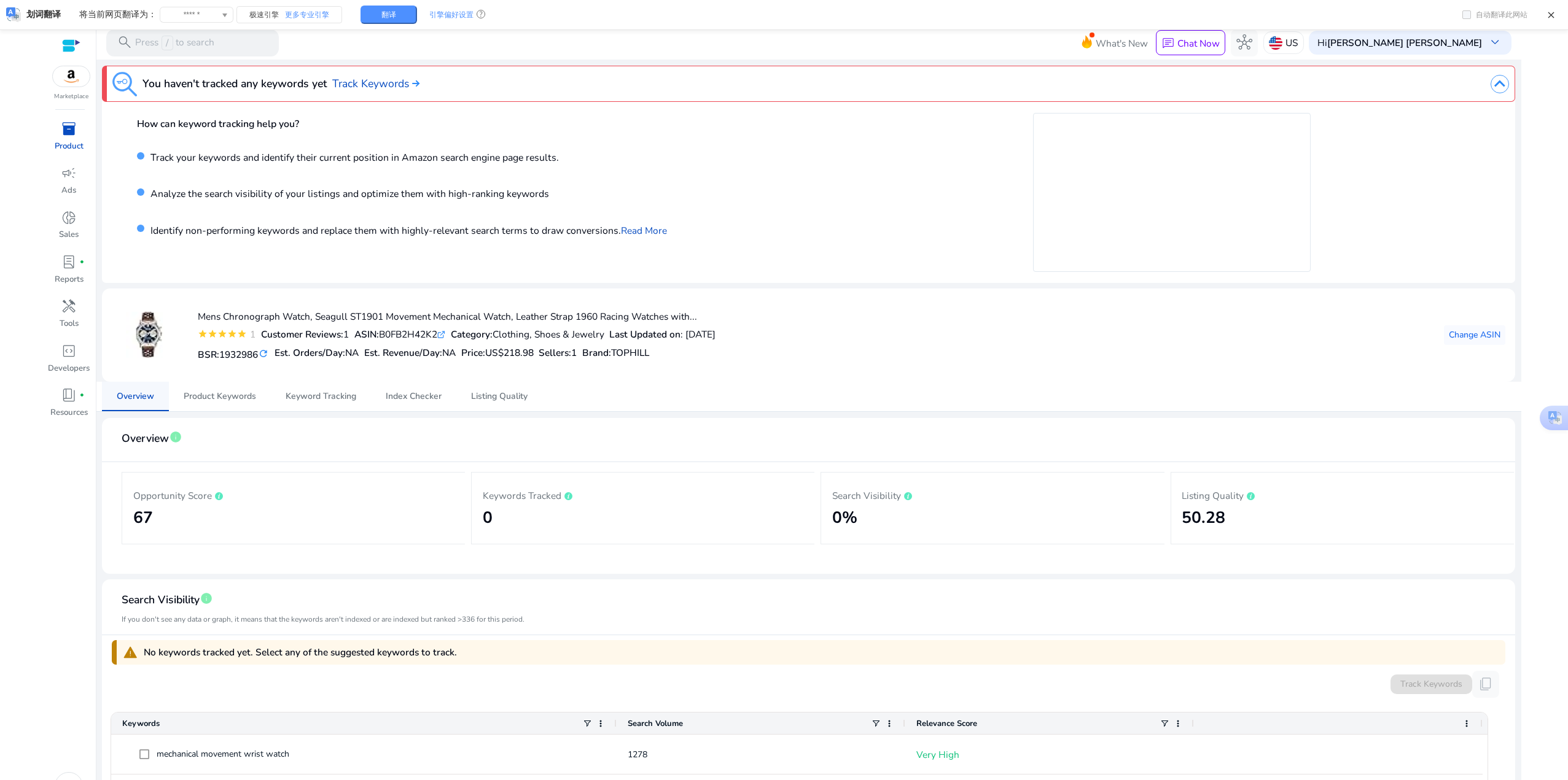
click at [693, 235] on div "Identify non-performing keywords and replace them with highly-relevant search t…" at bounding box center [480, 236] width 686 height 36
click at [644, 234] on link "Read More" at bounding box center [644, 230] width 46 height 13
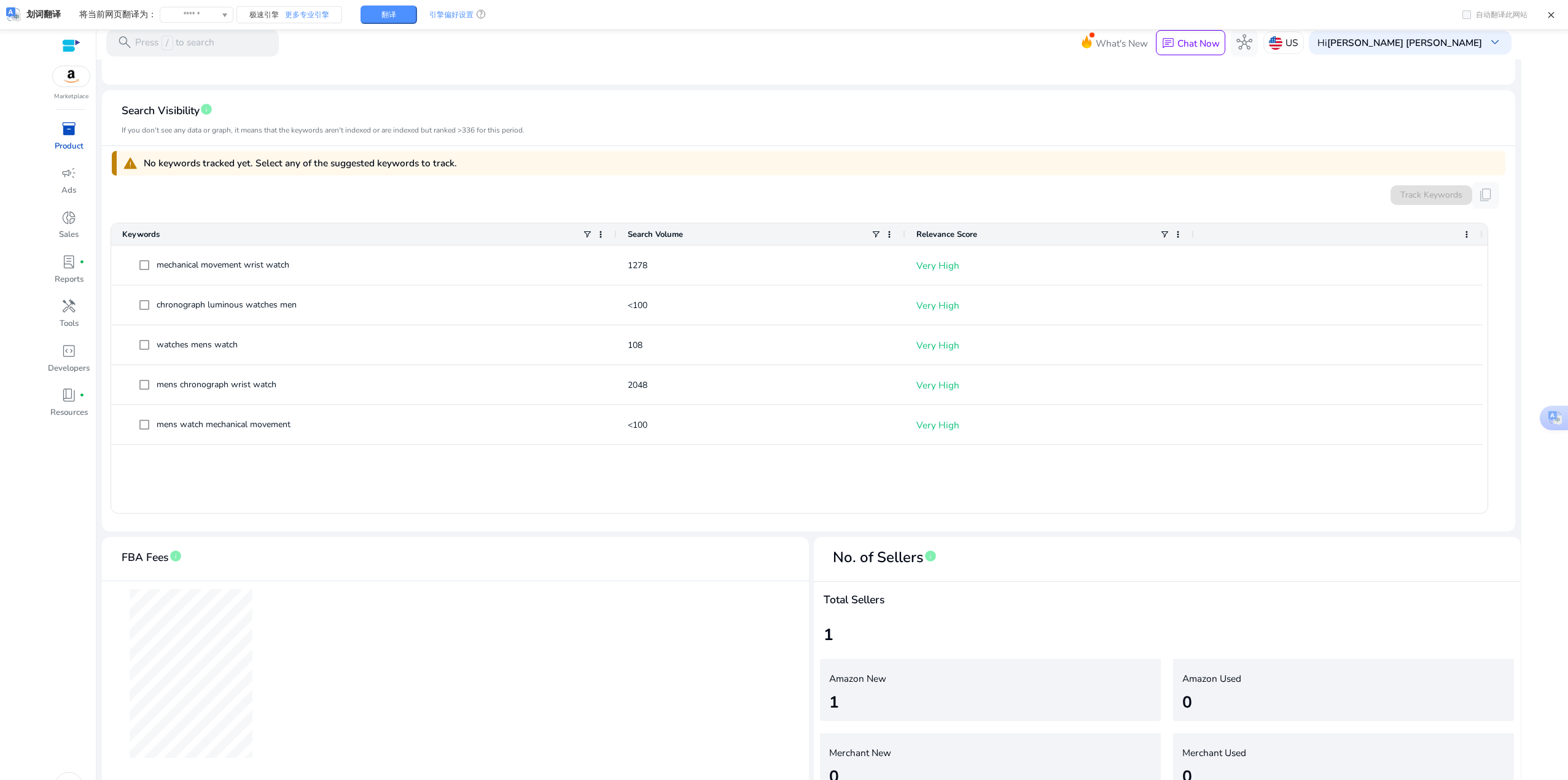
scroll to position [305, 0]
